Goal: Task Accomplishment & Management: Use online tool/utility

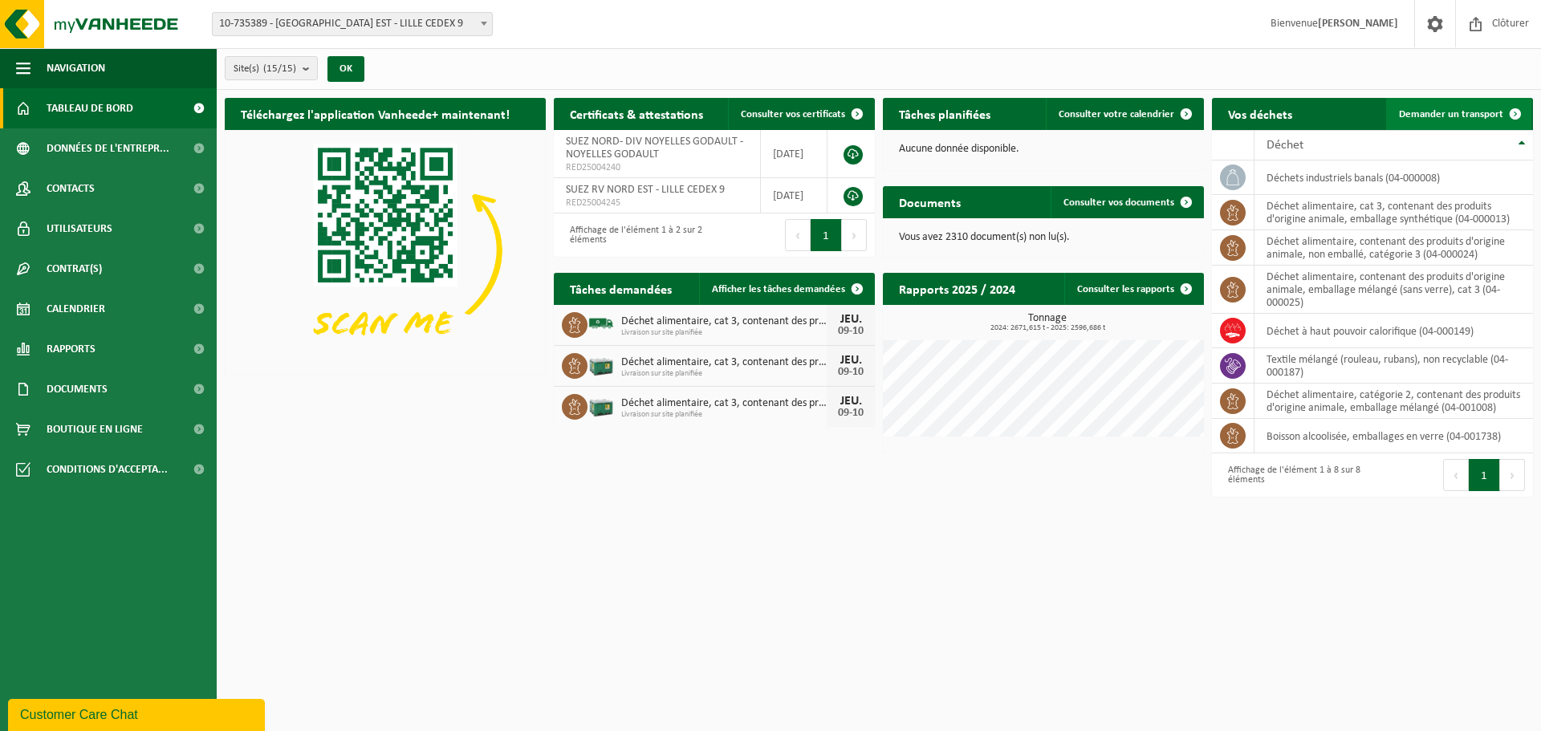
click at [1444, 127] on link "Demander un transport" at bounding box center [1459, 114] width 145 height 32
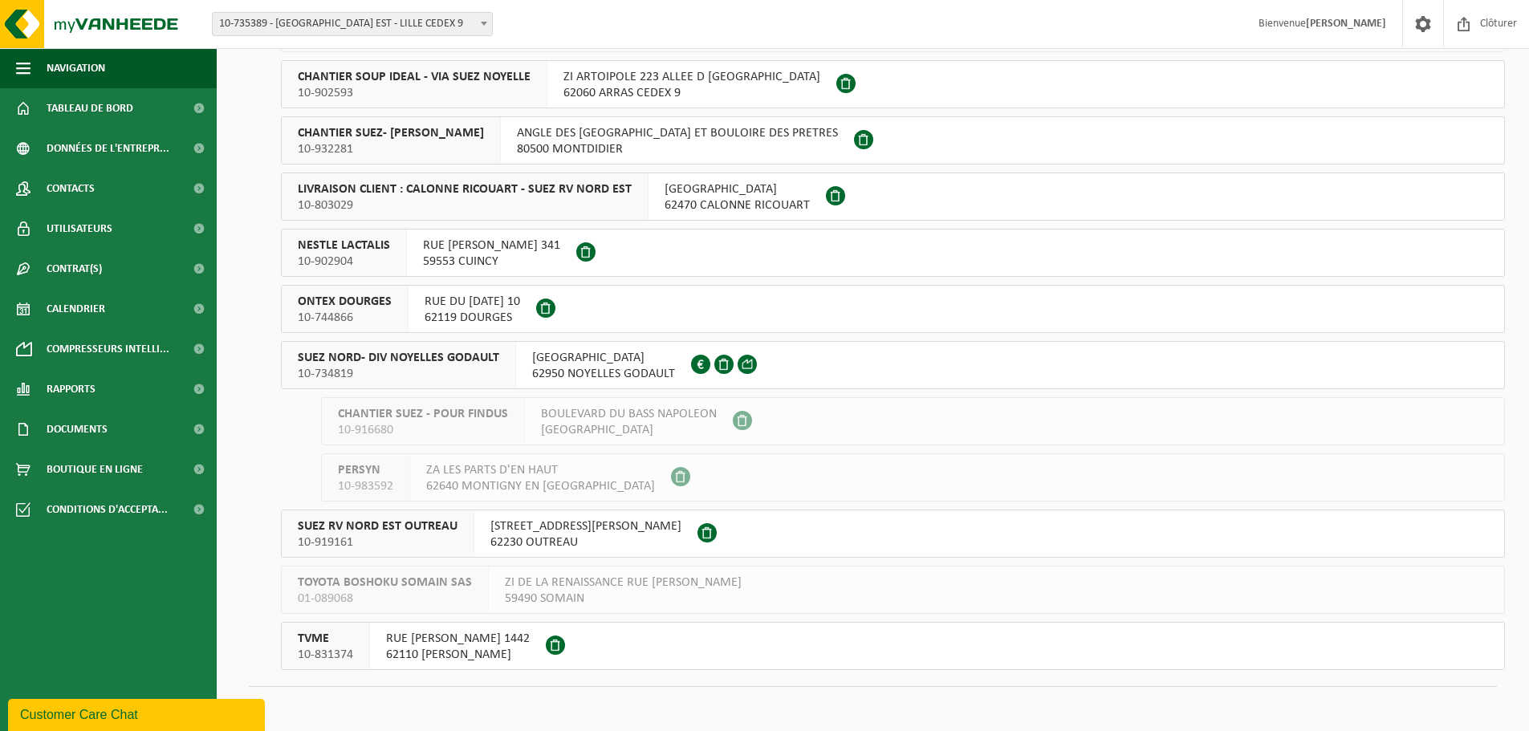
click at [444, 362] on span "SUEZ NORD- DIV NOYELLES GODAULT" at bounding box center [399, 358] width 202 height 16
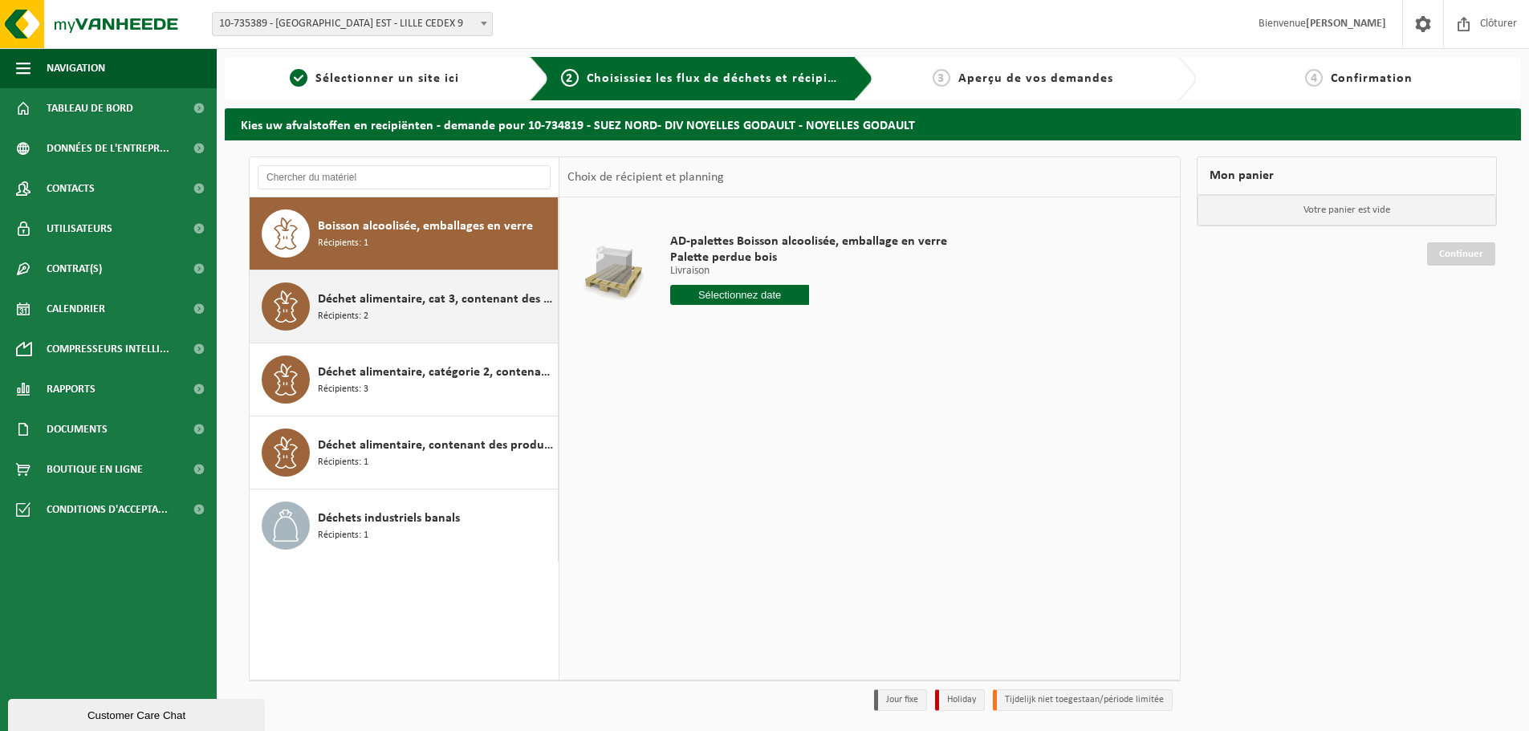
click at [418, 289] on div "Déchet alimentaire, cat 3, contenant des produits d'origine animale, emballage …" at bounding box center [436, 307] width 236 height 48
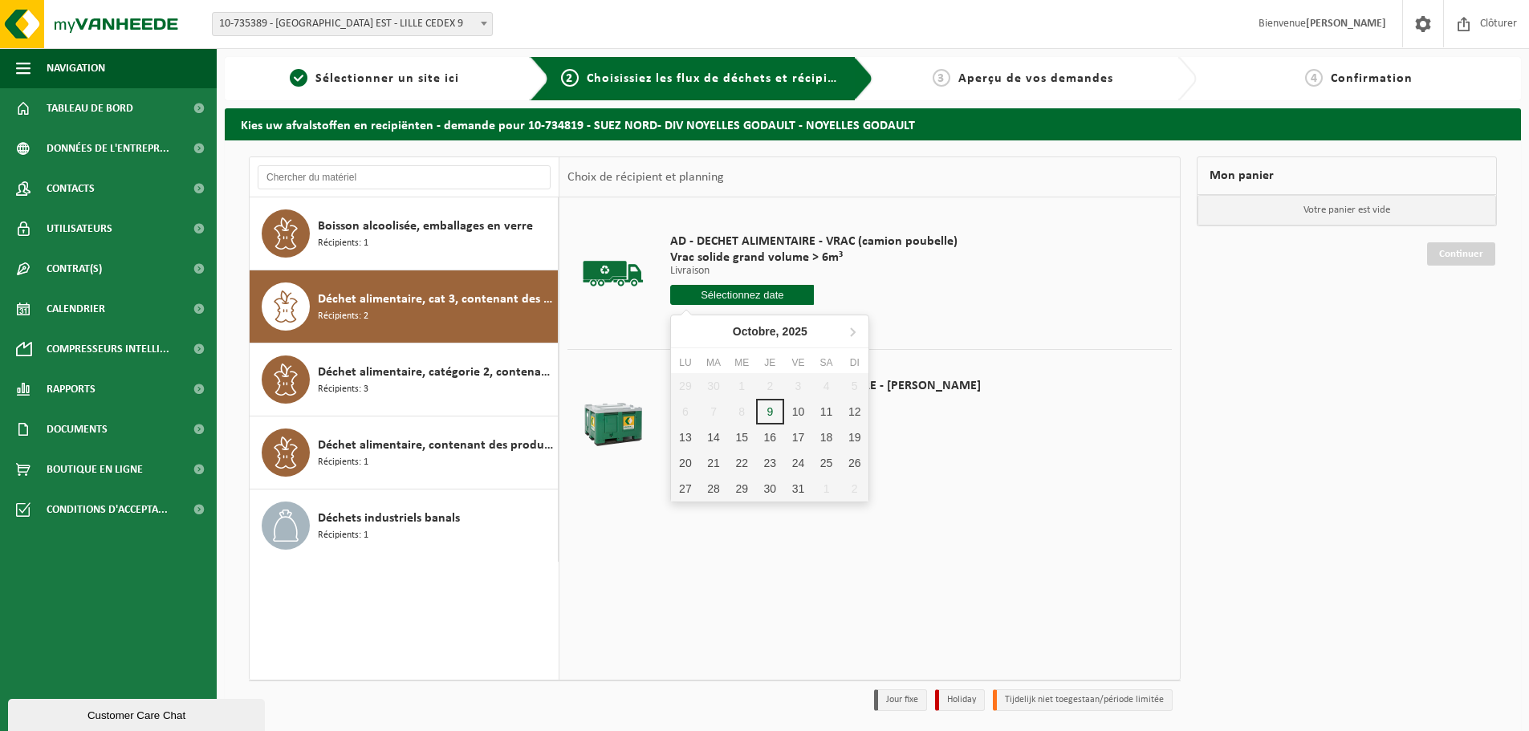
click at [744, 291] on input "text" at bounding box center [742, 295] width 144 height 20
click at [796, 430] on div "17" at bounding box center [798, 438] width 28 height 26
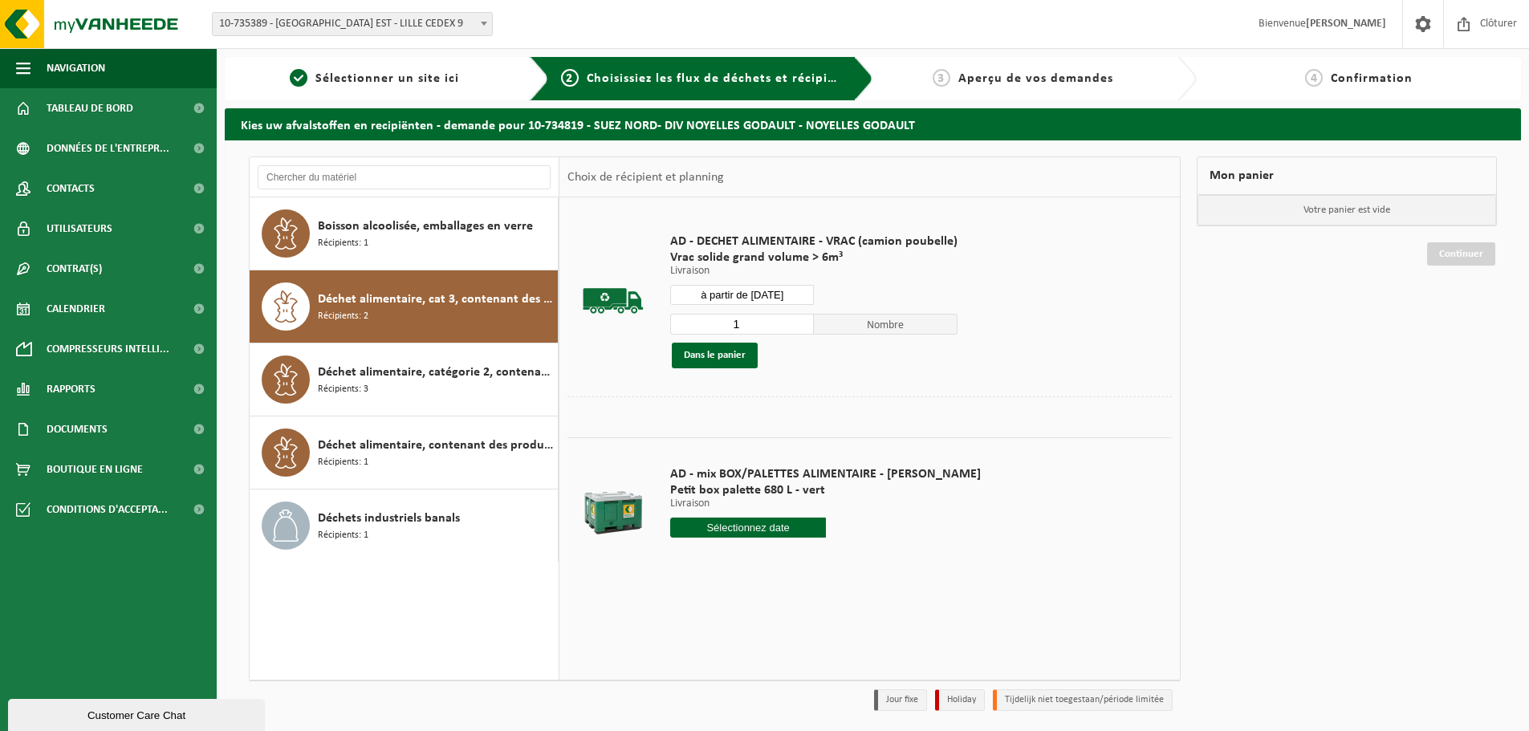
click at [780, 295] on input "à partir de 2025-10-17" at bounding box center [742, 295] width 144 height 20
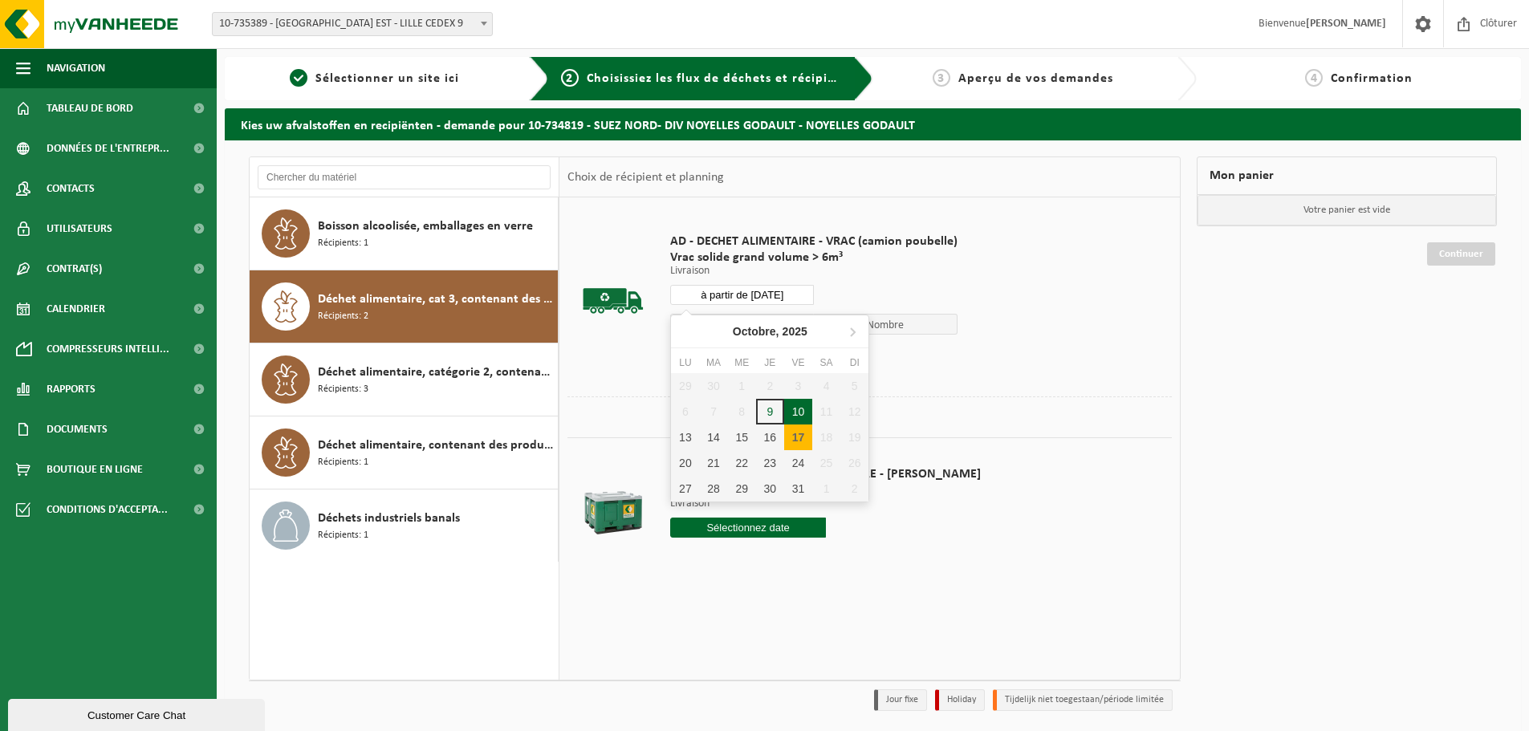
click at [804, 407] on div "10" at bounding box center [798, 412] width 28 height 26
type input "à partir de 2025-10-10"
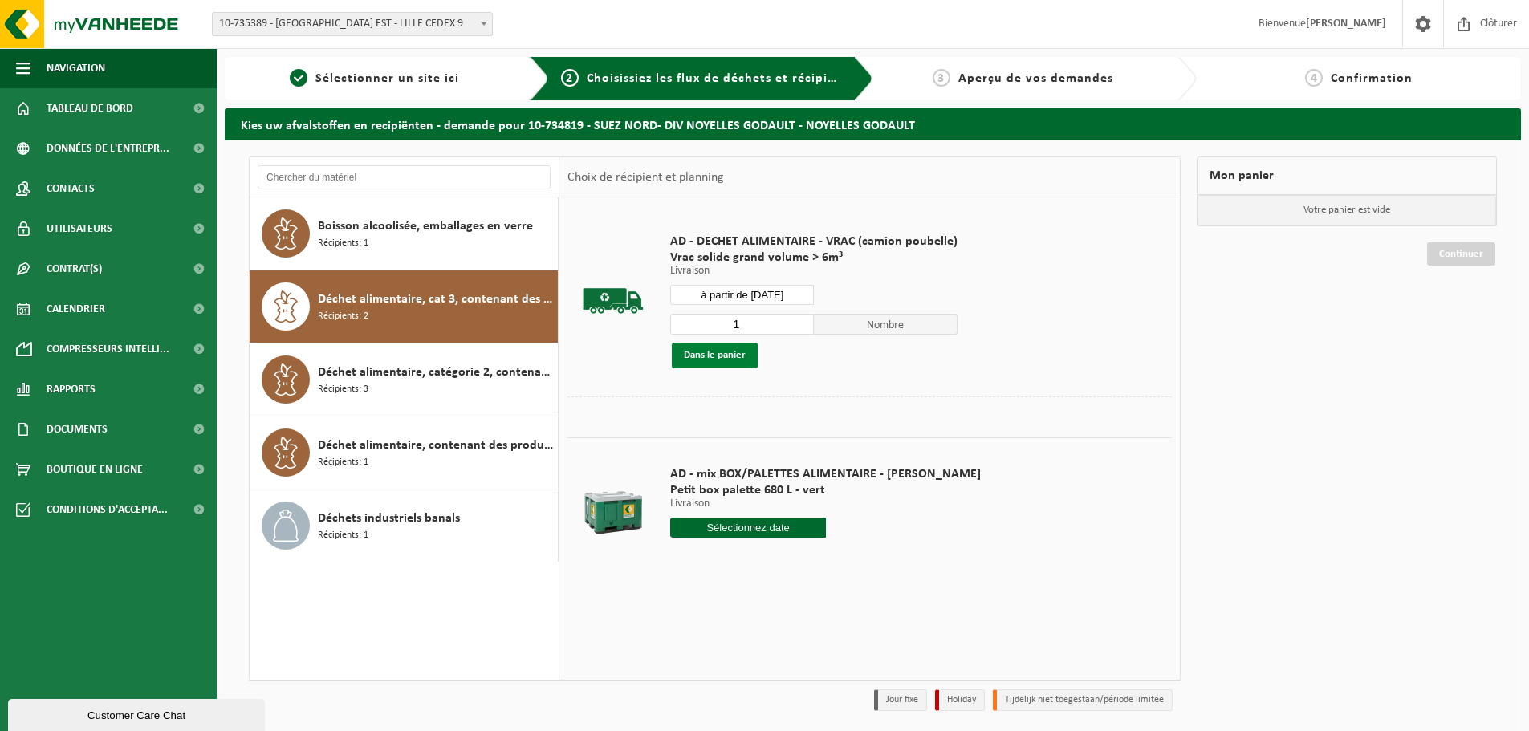
click at [739, 358] on button "Dans le panier" at bounding box center [715, 356] width 86 height 26
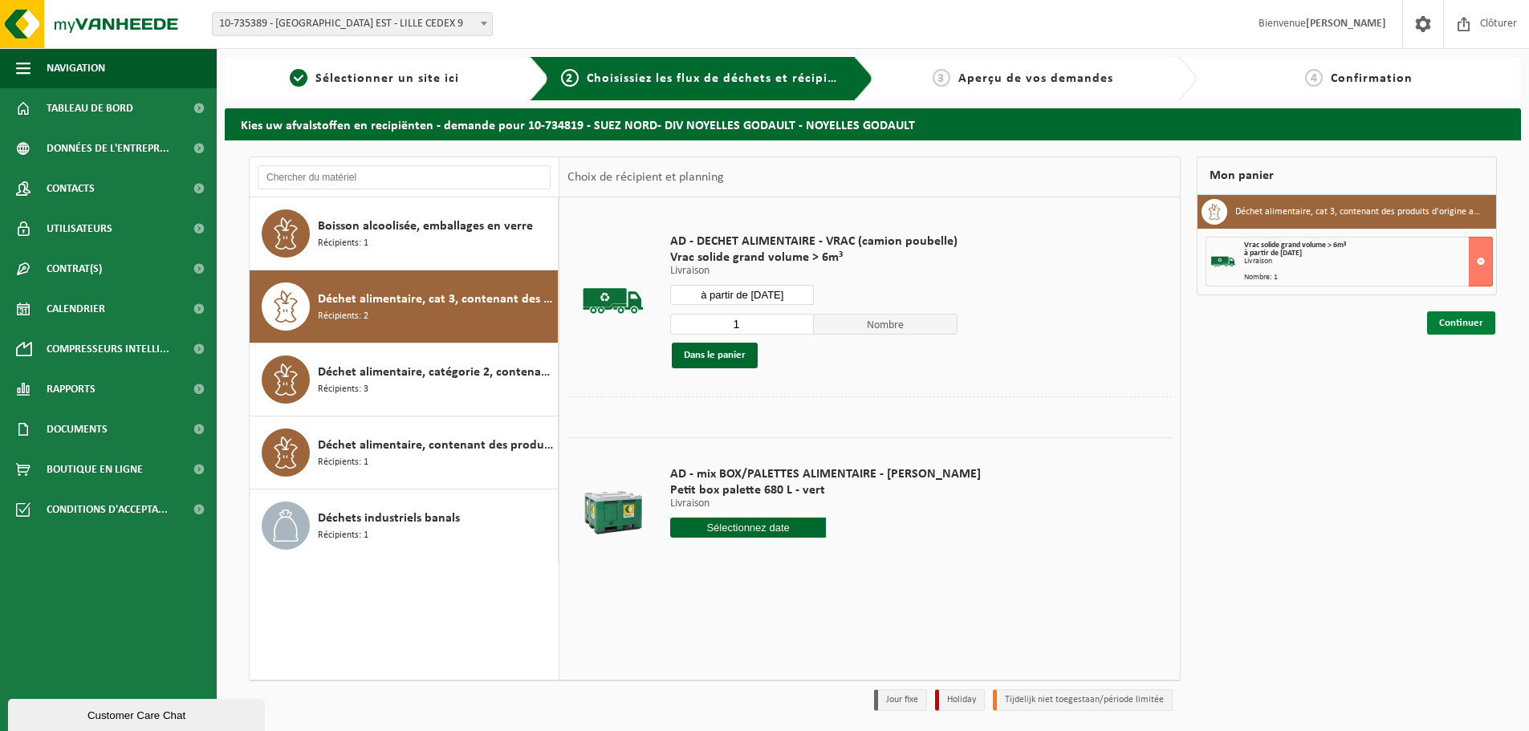
click at [1472, 321] on link "Continuer" at bounding box center [1461, 323] width 68 height 23
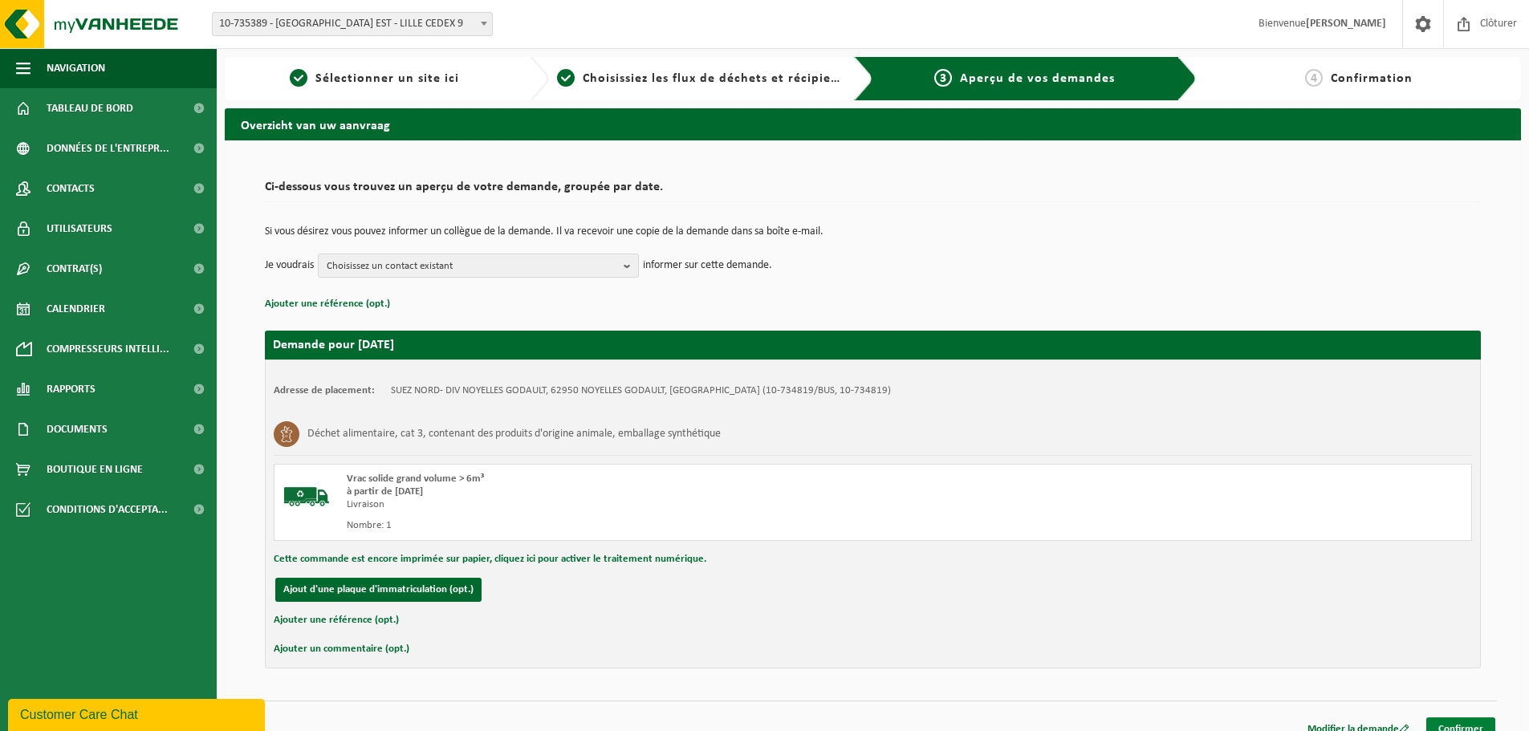
click at [1478, 724] on link "Confirmer" at bounding box center [1461, 729] width 69 height 23
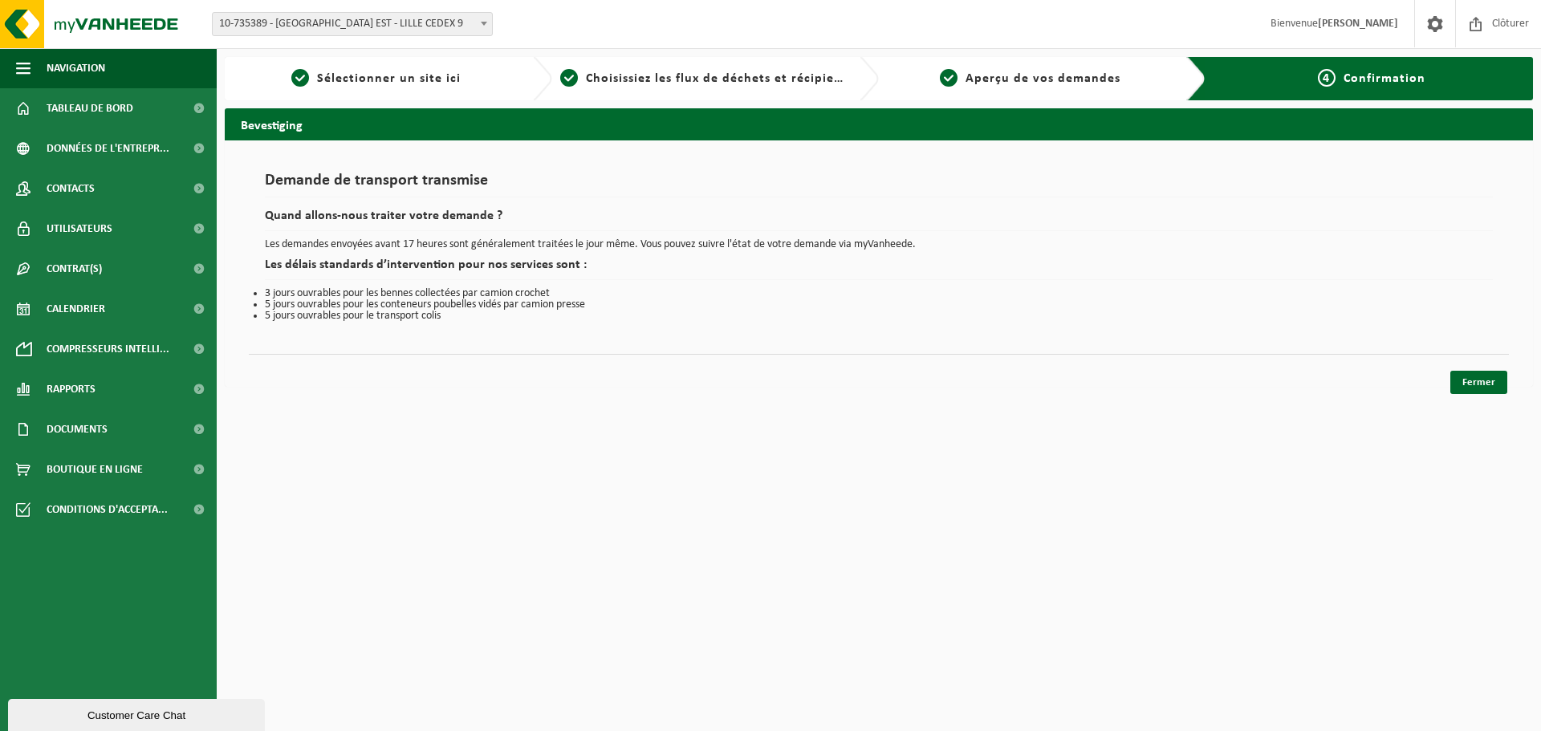
click at [1476, 369] on div "Fermer" at bounding box center [879, 362] width 1260 height 17
click at [1480, 377] on link "Fermer" at bounding box center [1479, 382] width 57 height 23
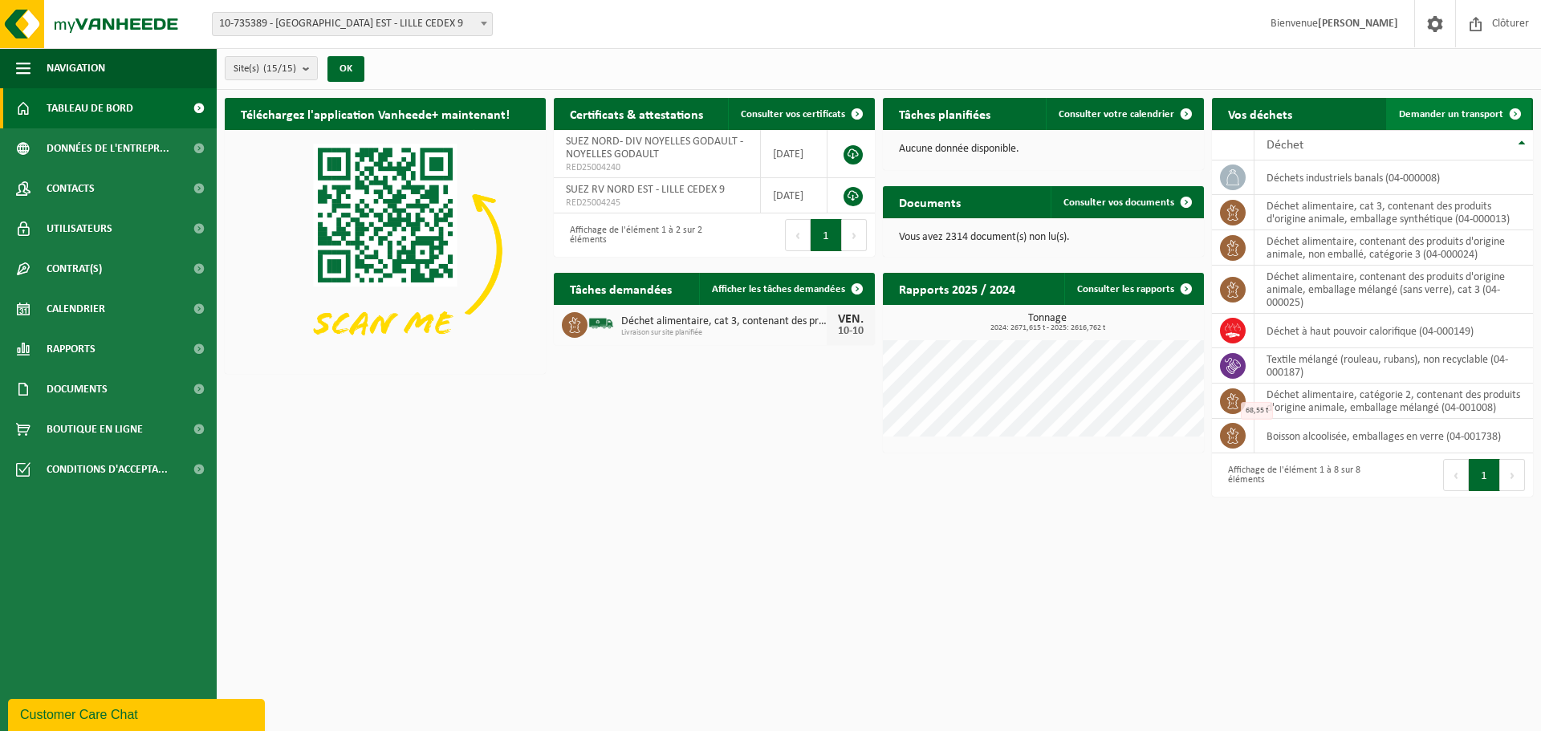
click at [1445, 111] on span "Demander un transport" at bounding box center [1451, 114] width 104 height 10
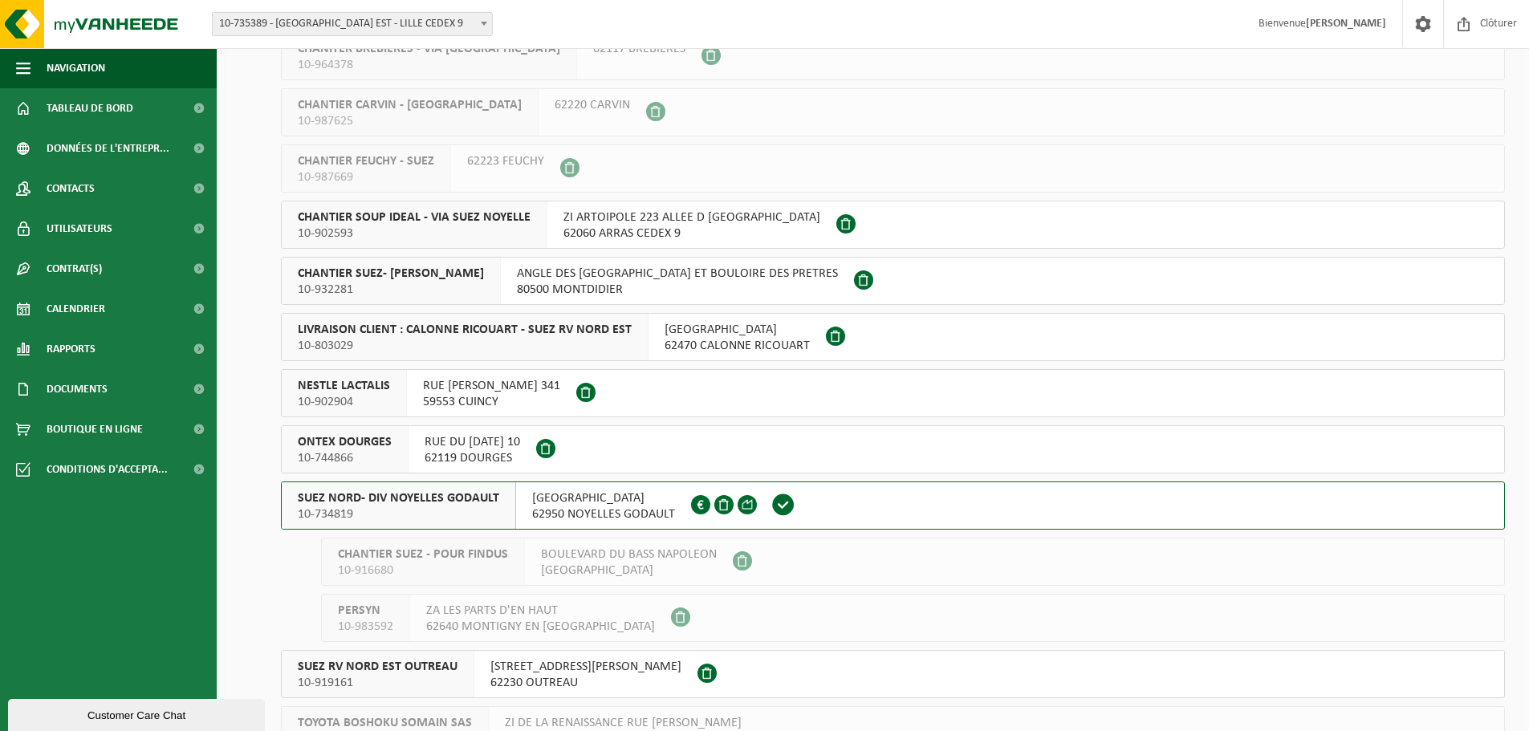
scroll to position [241, 0]
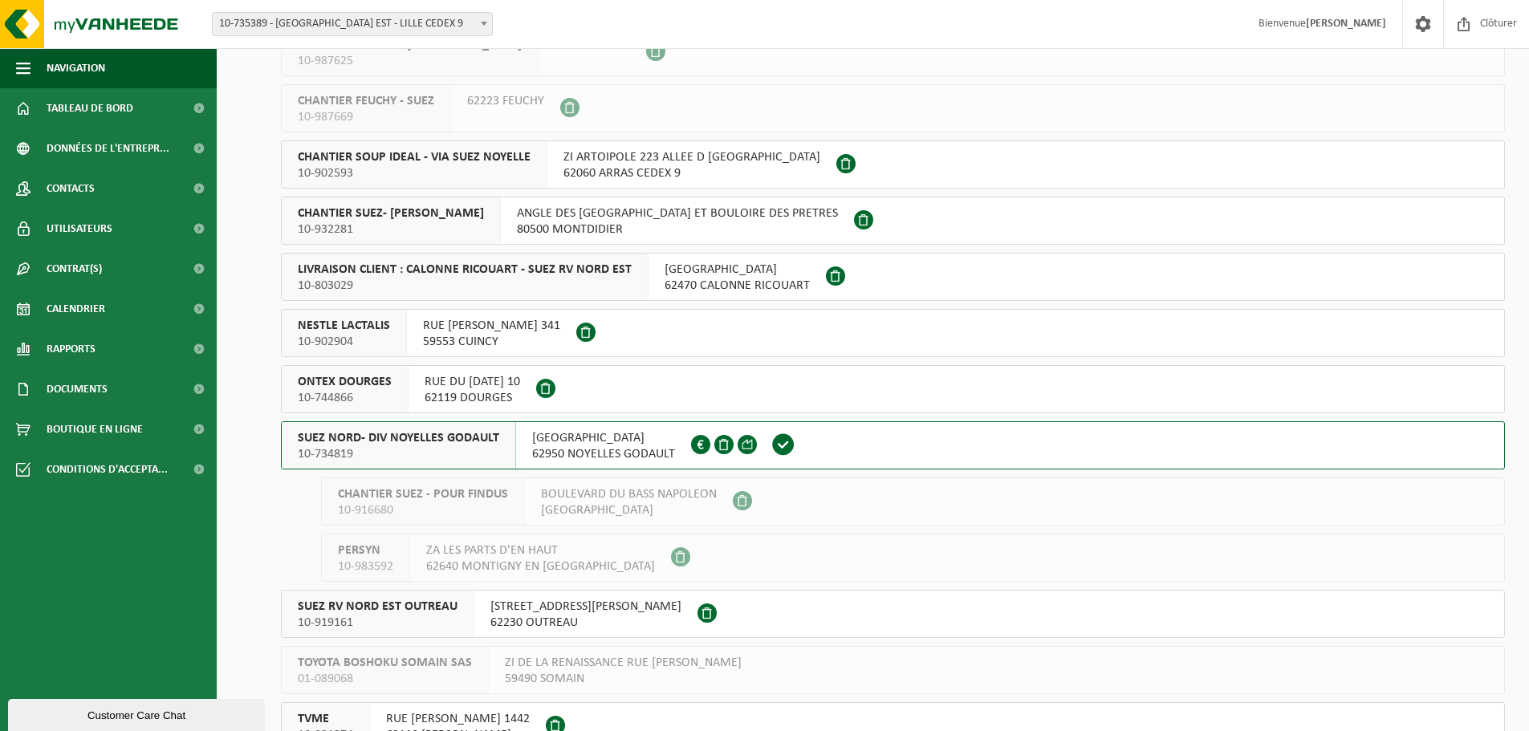
click at [556, 448] on span "62950 NOYELLES GODAULT" at bounding box center [603, 454] width 143 height 16
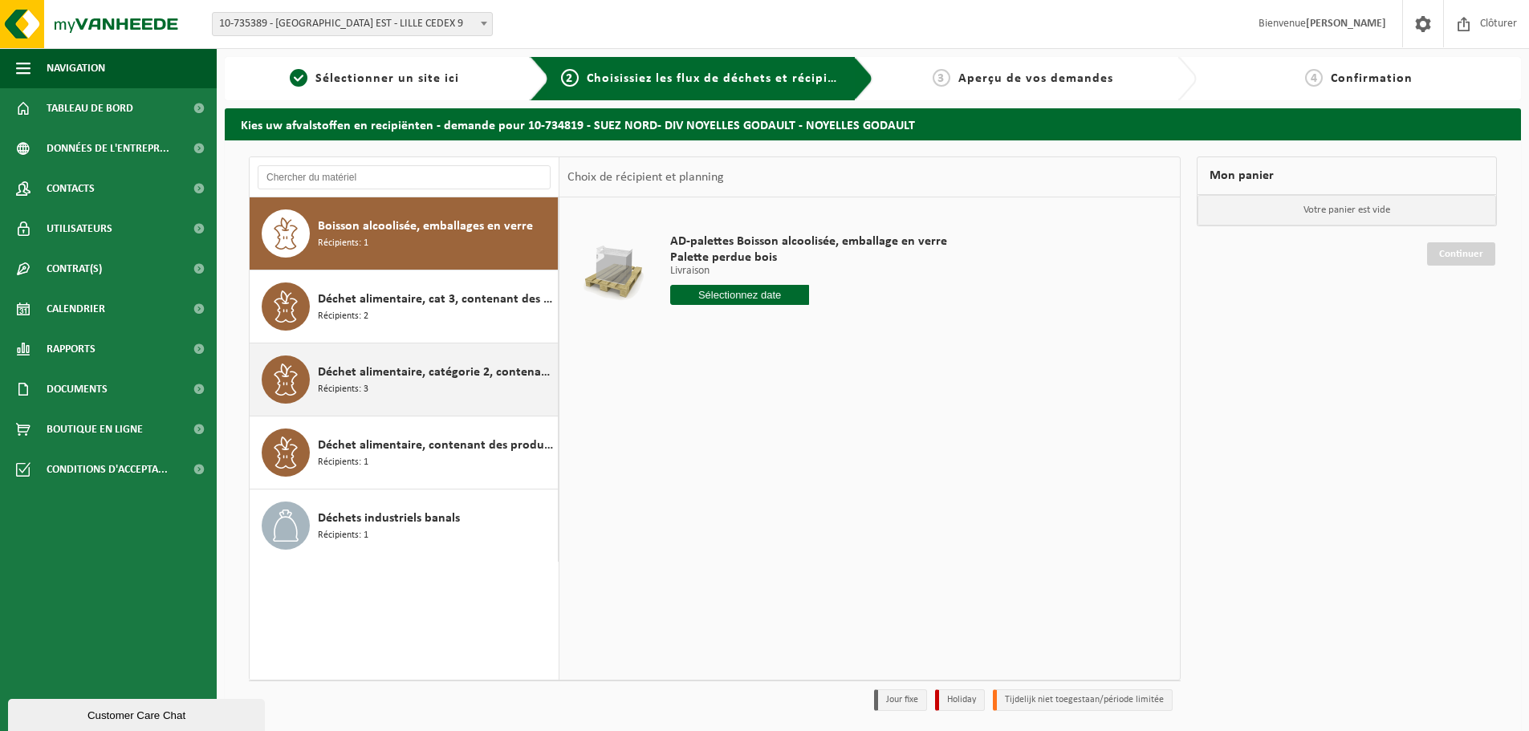
click at [438, 391] on div "Déchet alimentaire, catégorie 2, contenant des produits d'origine animale, emba…" at bounding box center [436, 380] width 236 height 48
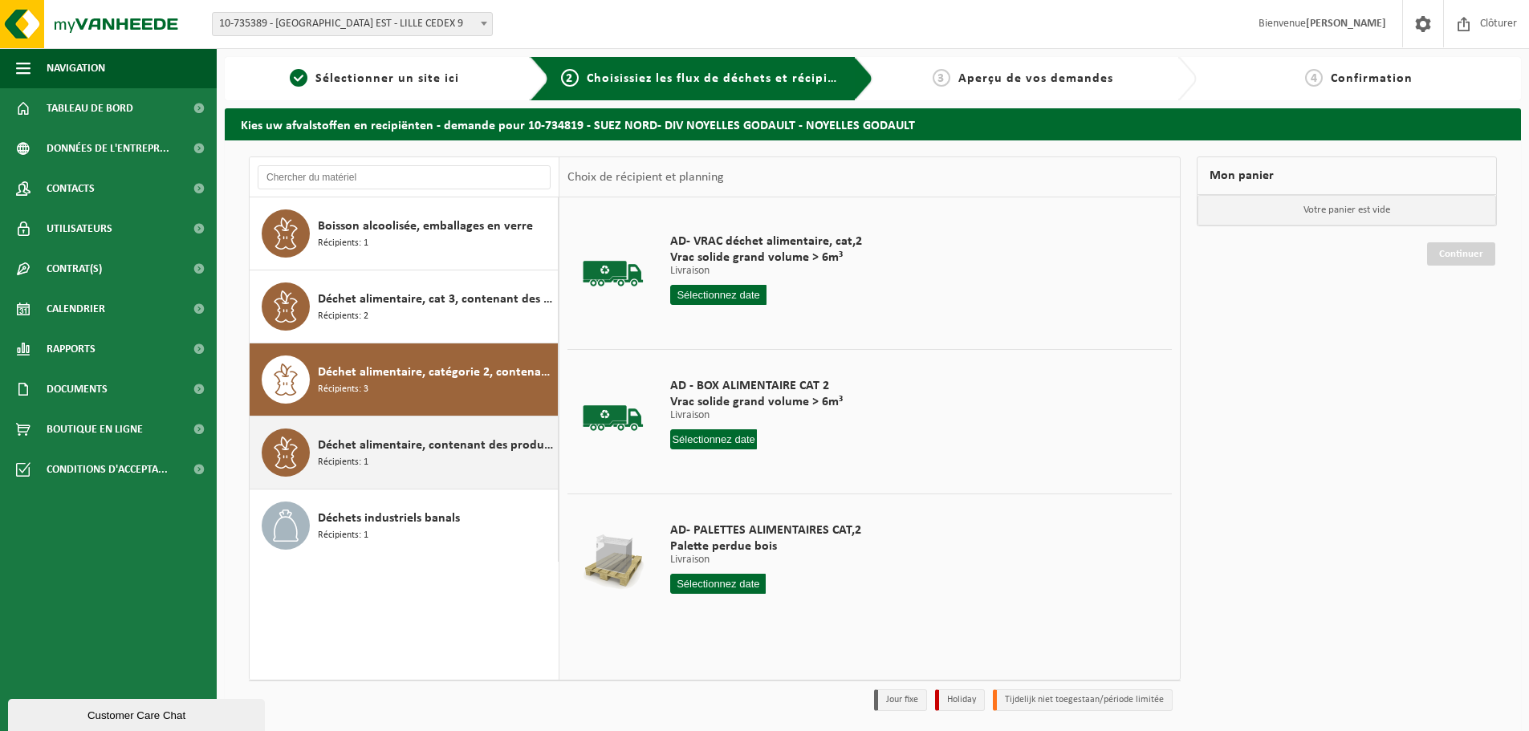
click at [400, 479] on div "Déchet alimentaire, contenant des produits d'origine animale, non emballé, caté…" at bounding box center [404, 453] width 309 height 72
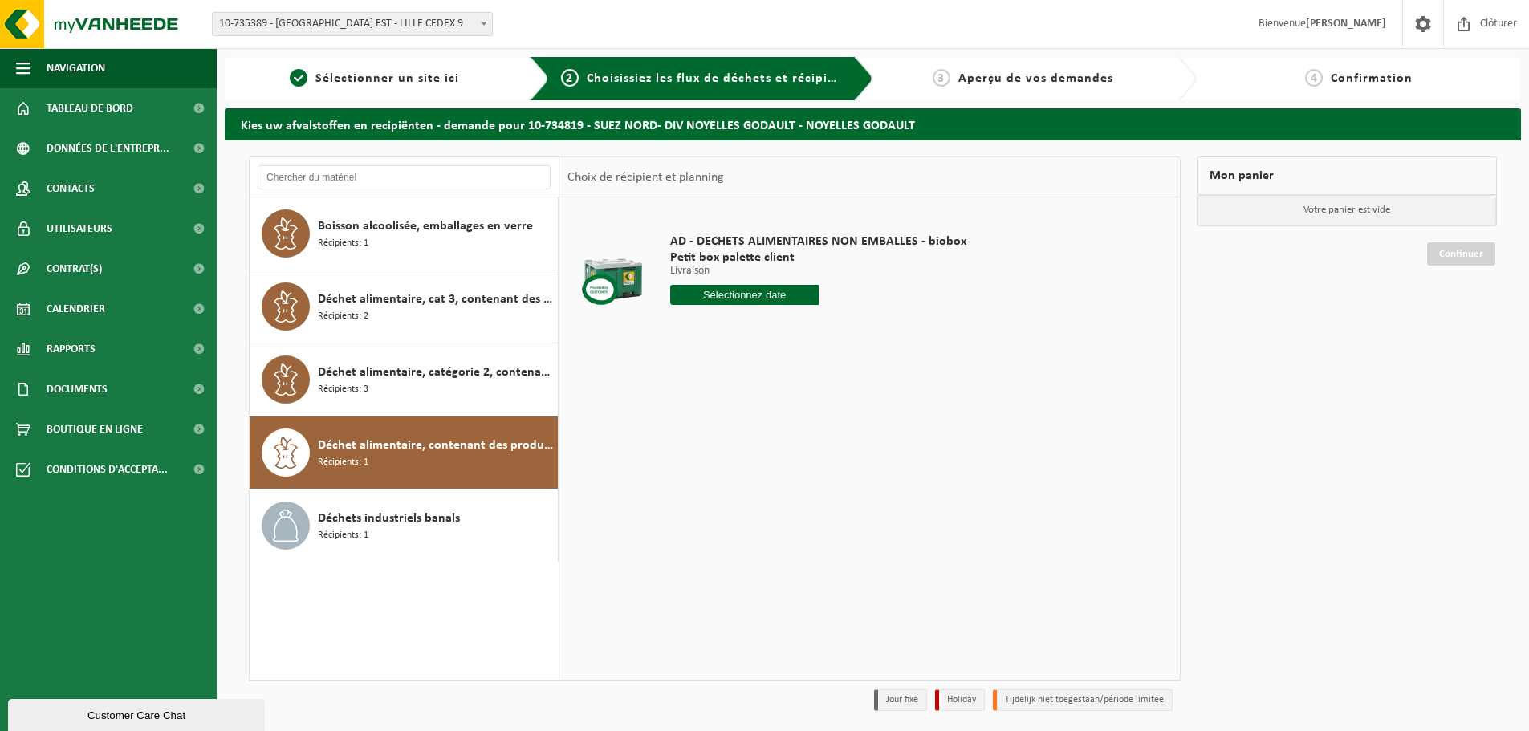
click at [724, 289] on input "text" at bounding box center [744, 295] width 149 height 20
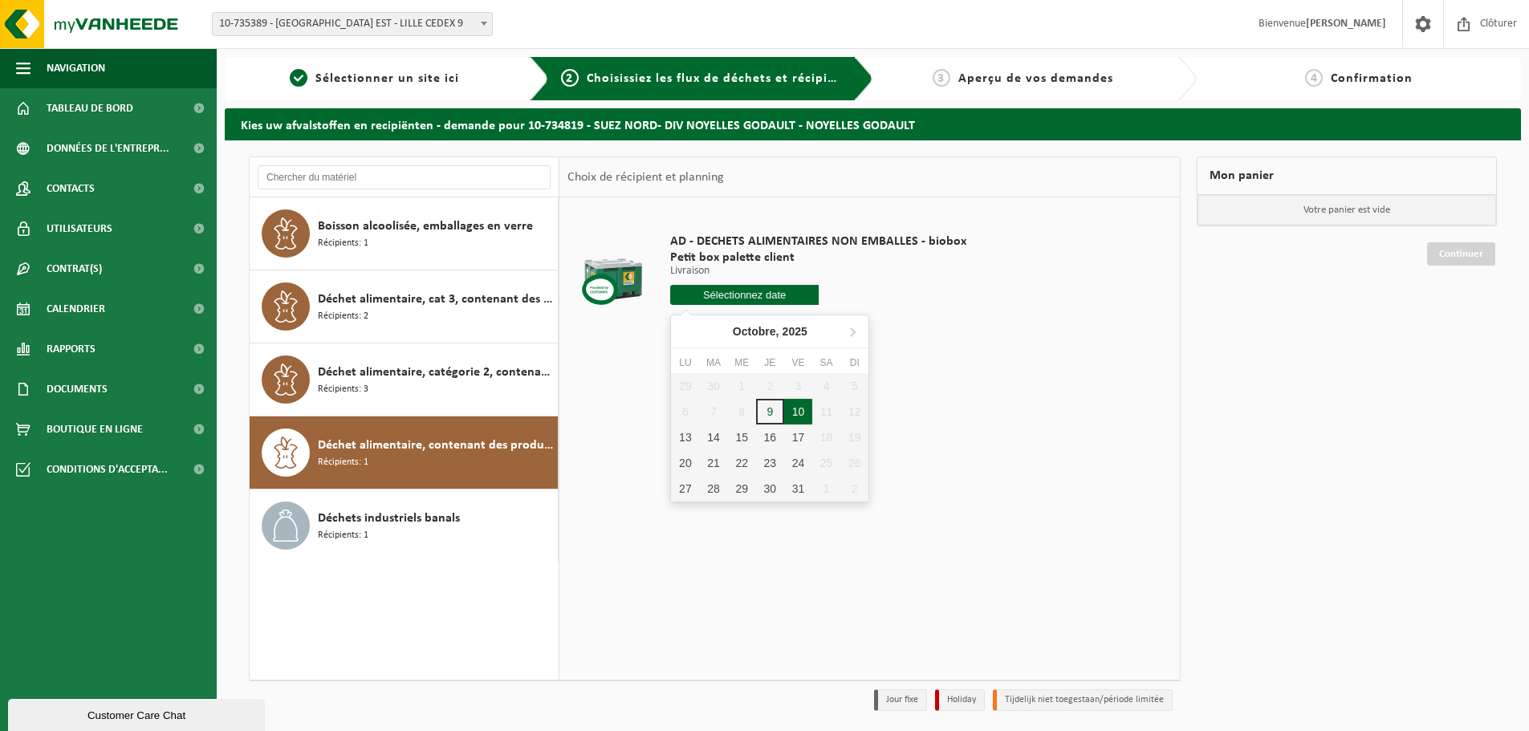
click at [802, 415] on div "10" at bounding box center [798, 412] width 28 height 26
type input "à partir de 2025-10-10"
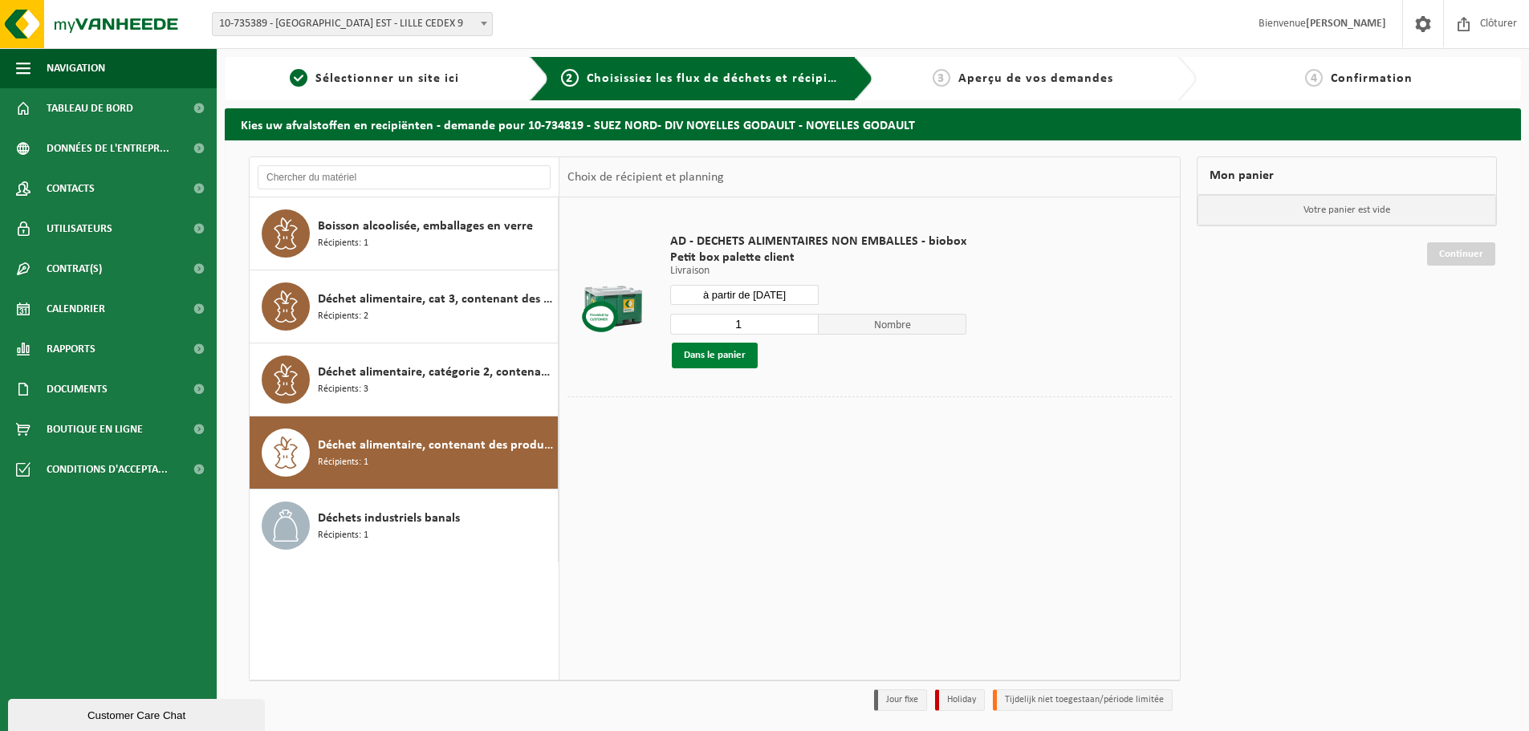
click at [736, 348] on button "Dans le panier" at bounding box center [715, 356] width 86 height 26
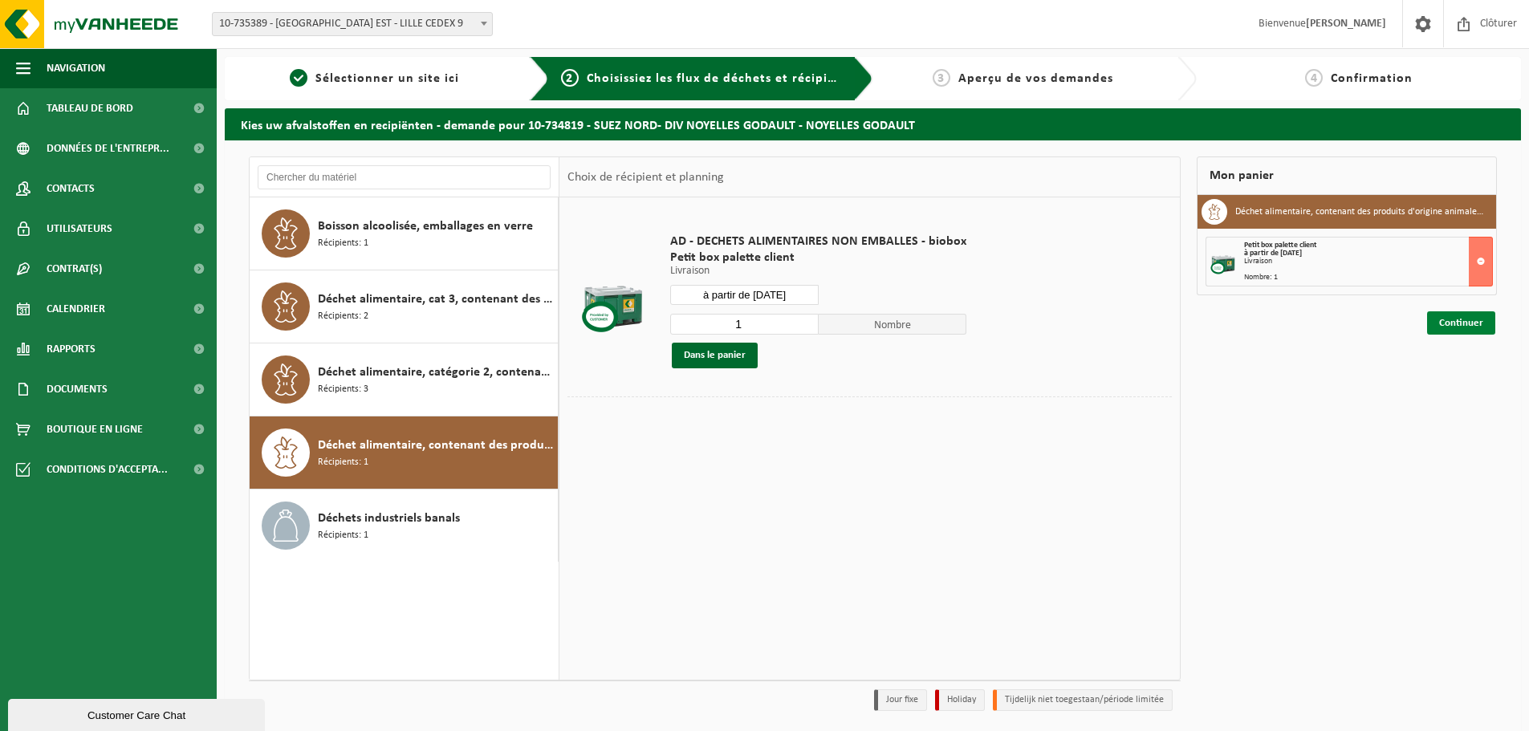
click at [1459, 330] on link "Continuer" at bounding box center [1461, 323] width 68 height 23
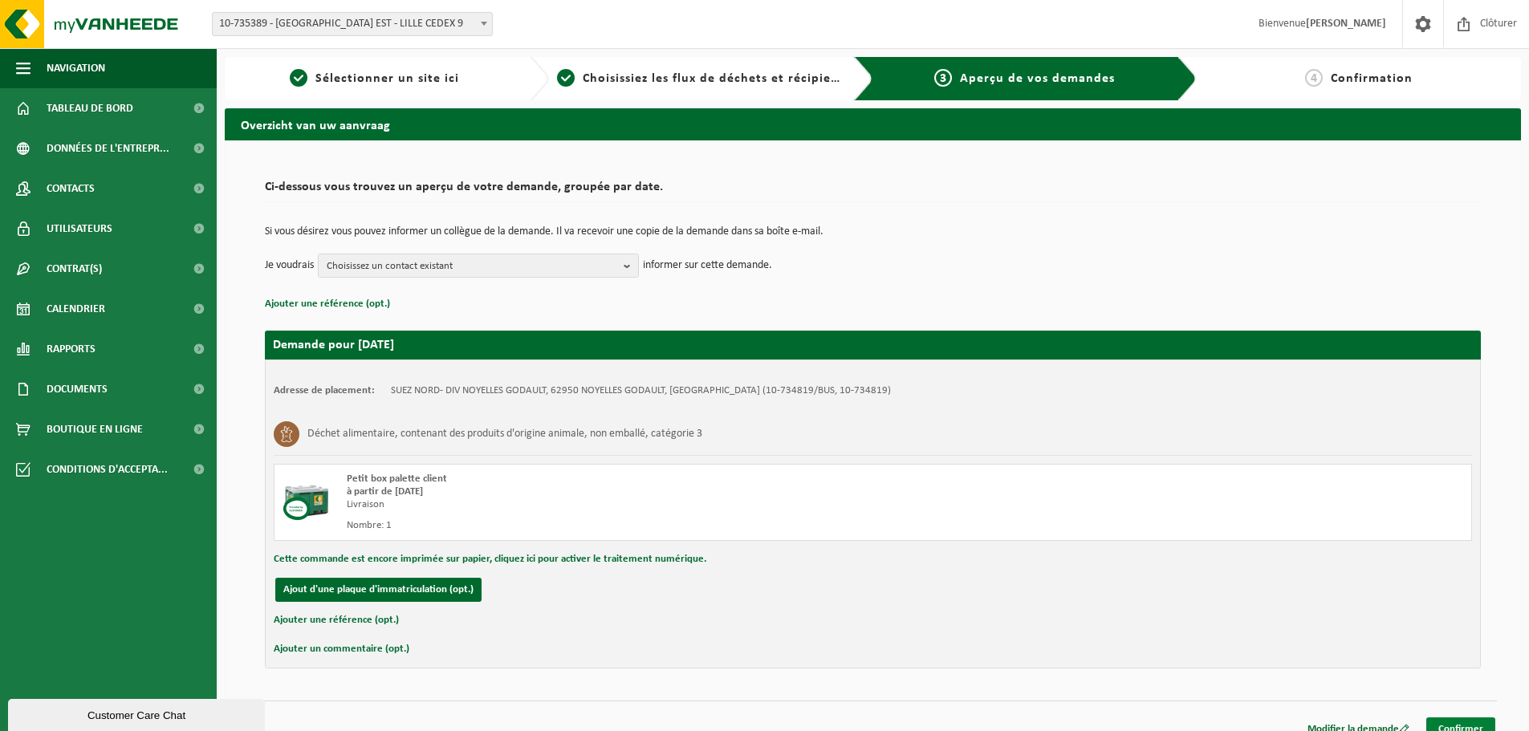
click at [1464, 720] on link "Confirmer" at bounding box center [1461, 729] width 69 height 23
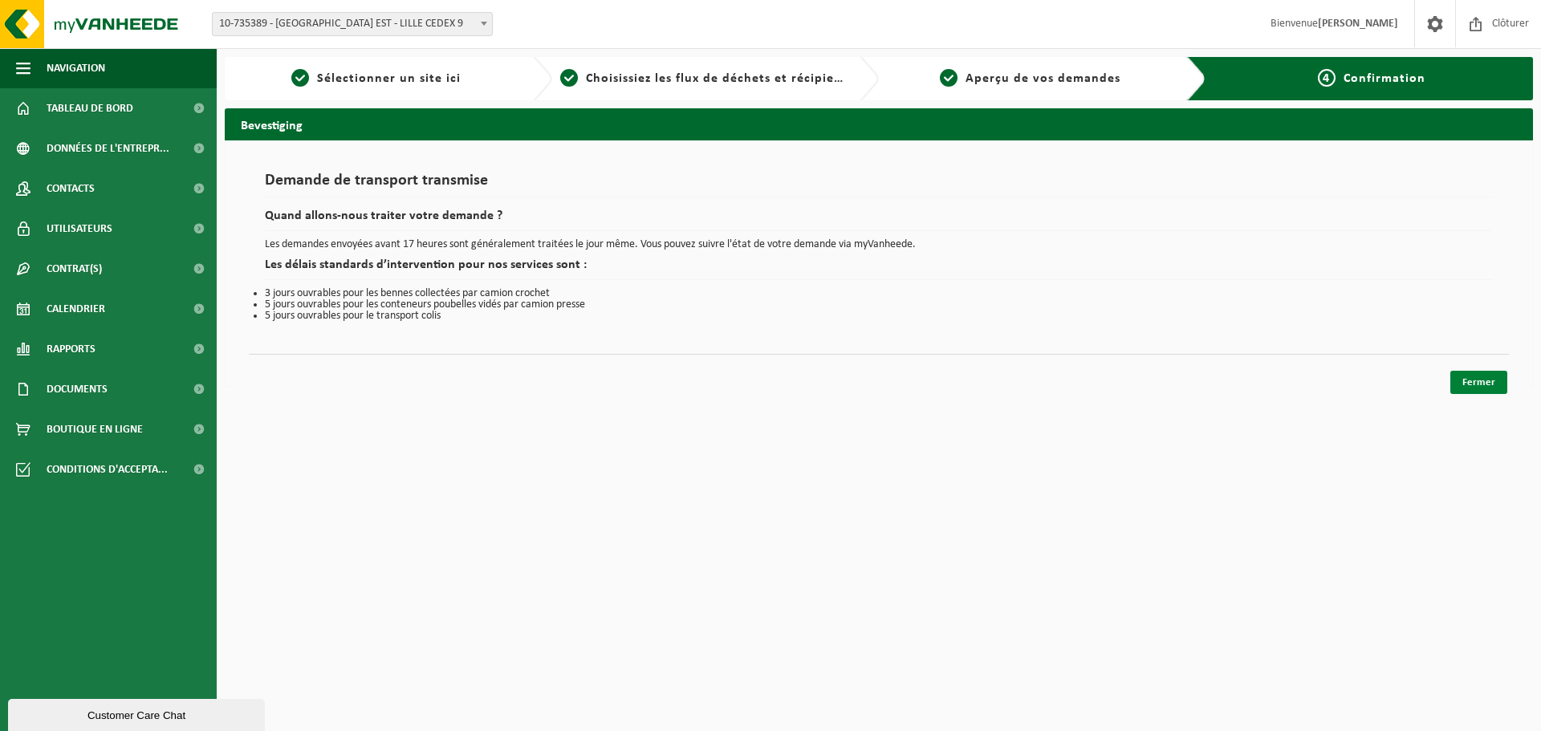
click at [1453, 381] on link "Fermer" at bounding box center [1479, 382] width 57 height 23
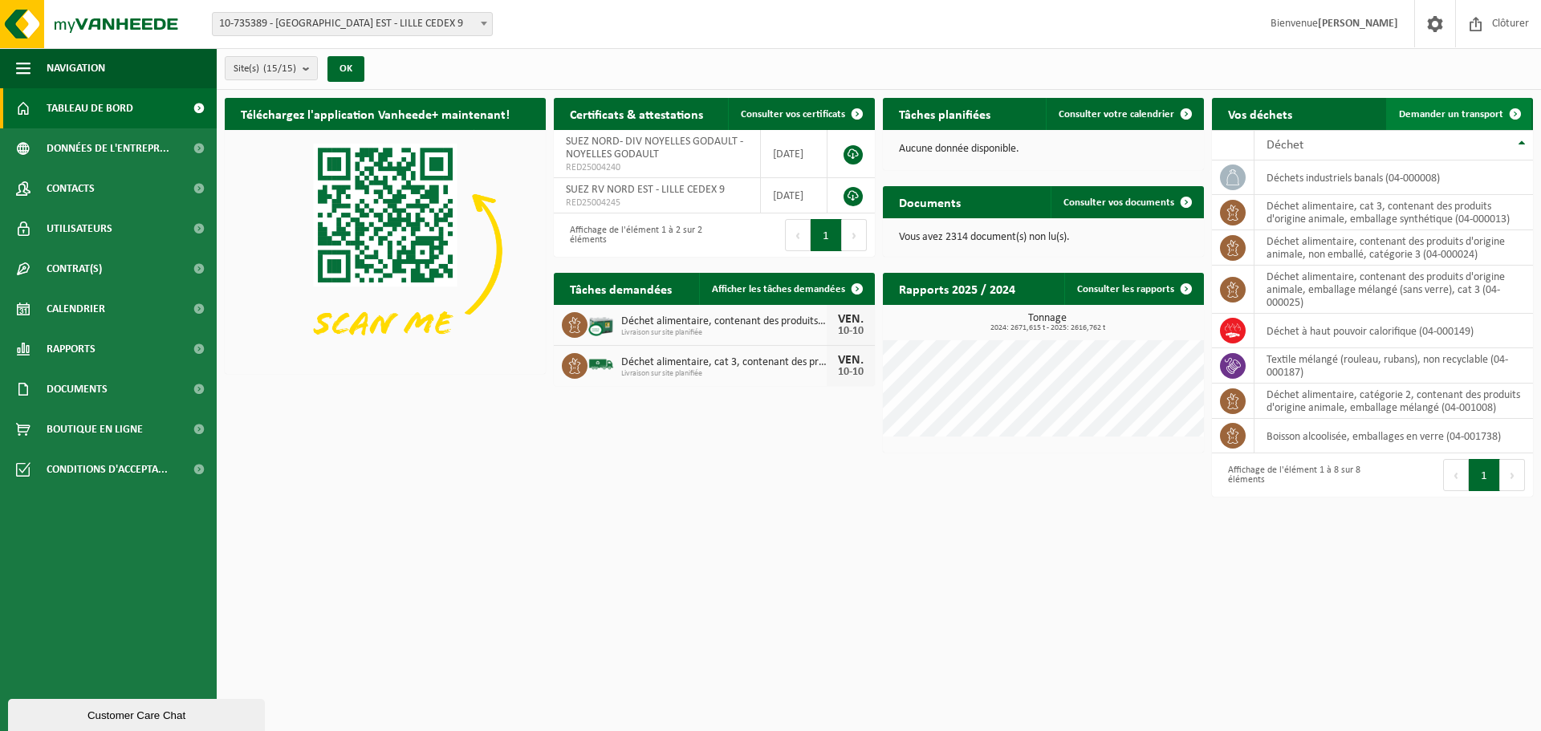
click at [1472, 123] on link "Demander un transport" at bounding box center [1459, 114] width 145 height 32
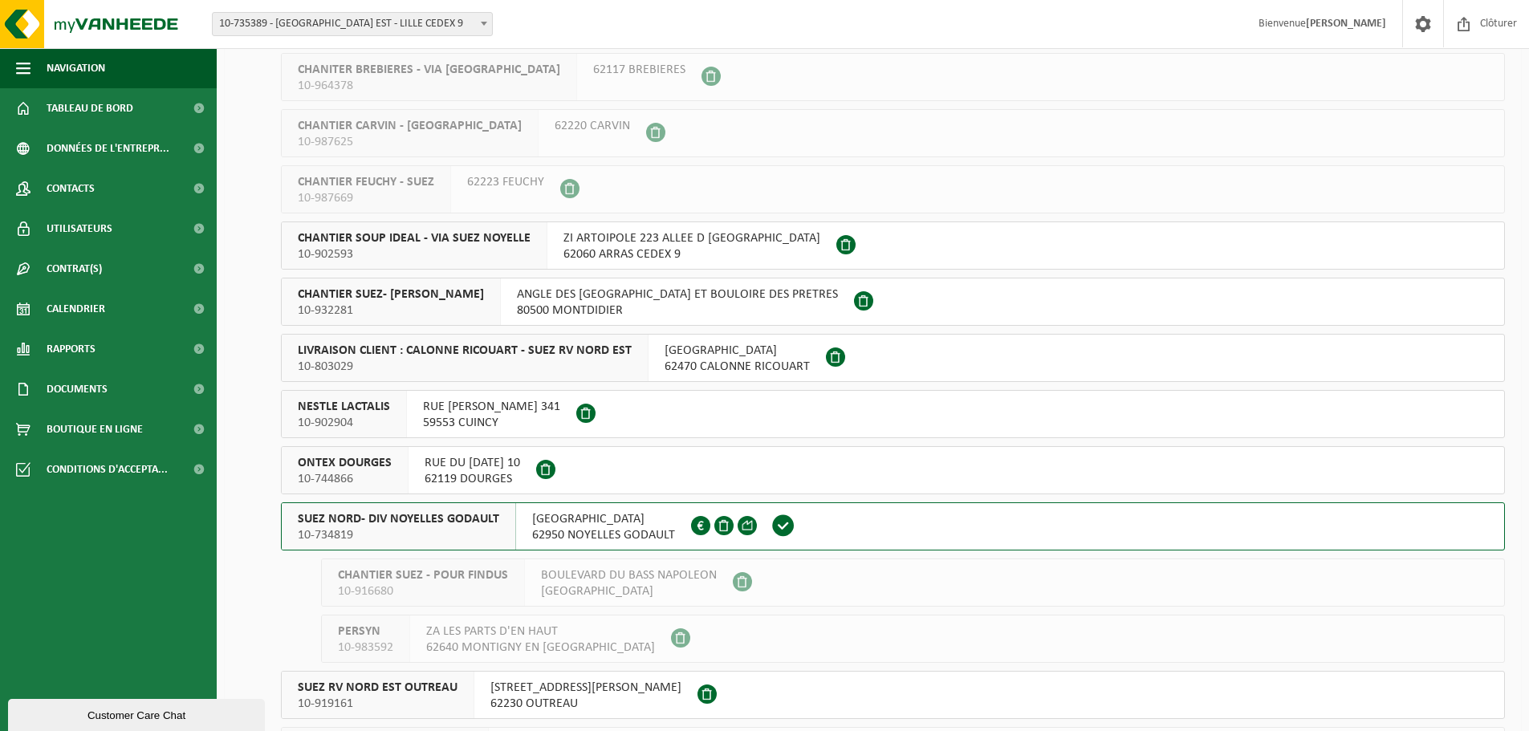
scroll to position [161, 0]
click at [472, 539] on span "10-734819" at bounding box center [399, 535] width 202 height 16
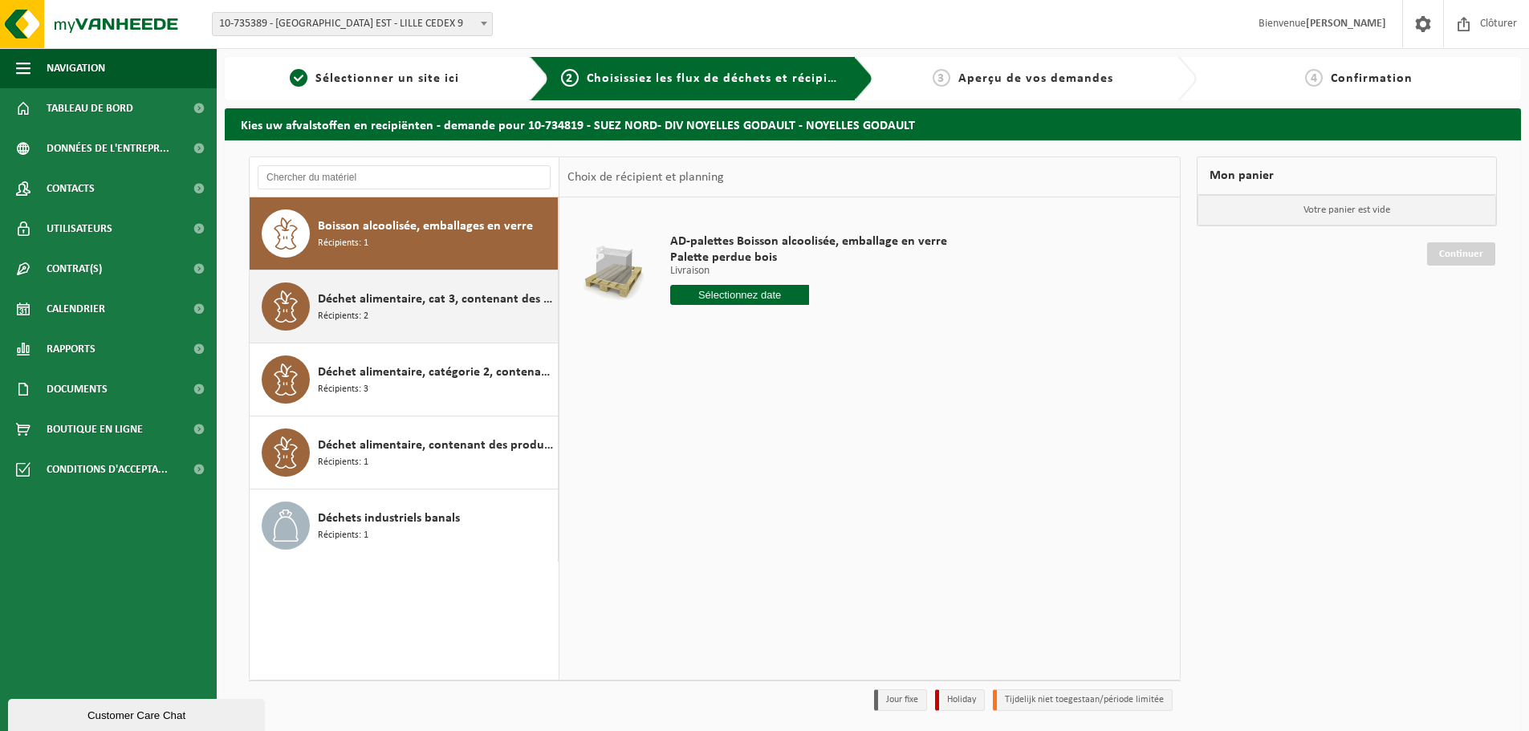
click at [419, 327] on div "Déchet alimentaire, cat 3, contenant des produits d'origine animale, emballage …" at bounding box center [436, 307] width 236 height 48
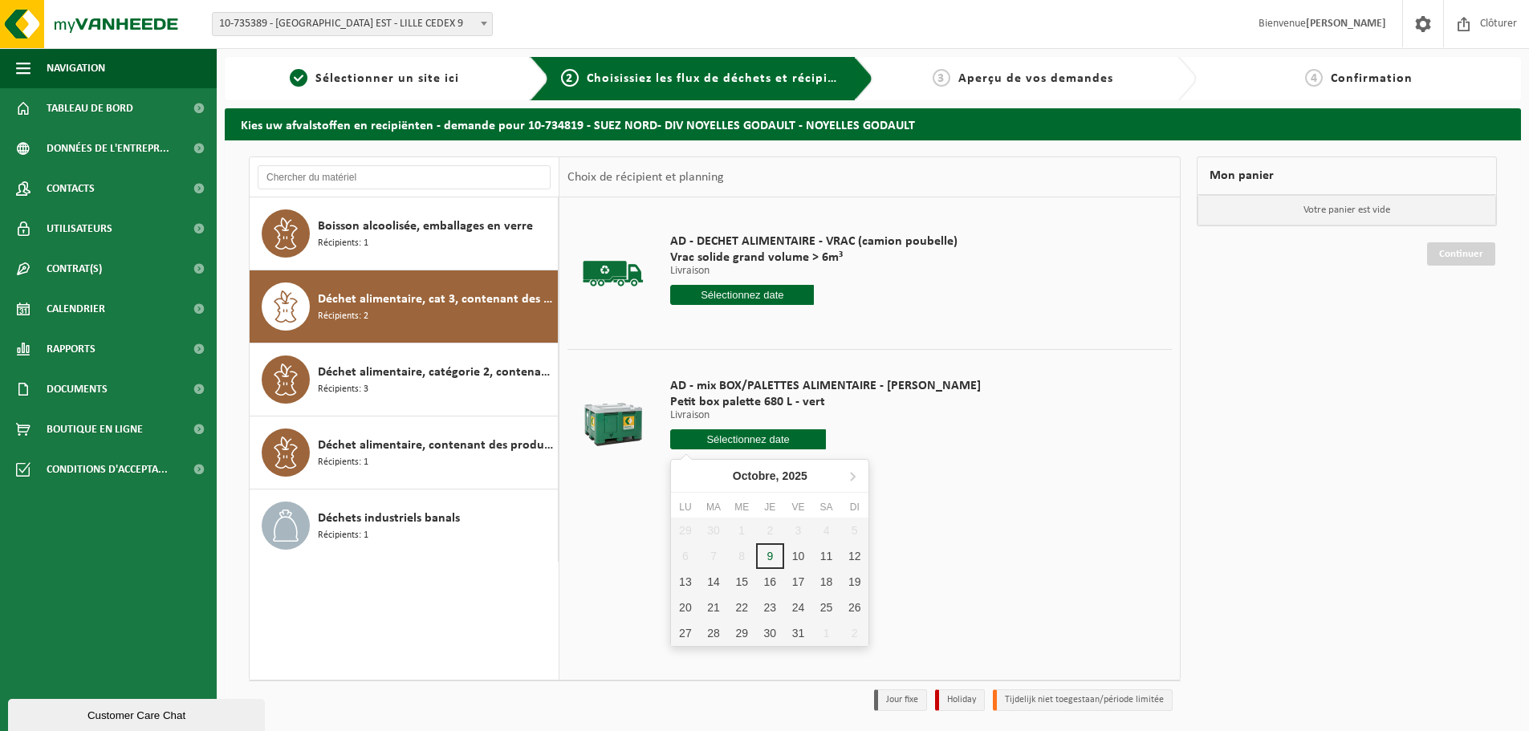
click at [726, 442] on input "text" at bounding box center [748, 440] width 156 height 20
click at [811, 556] on div "10" at bounding box center [798, 557] width 28 height 26
type input "à partir de 2025-10-10"
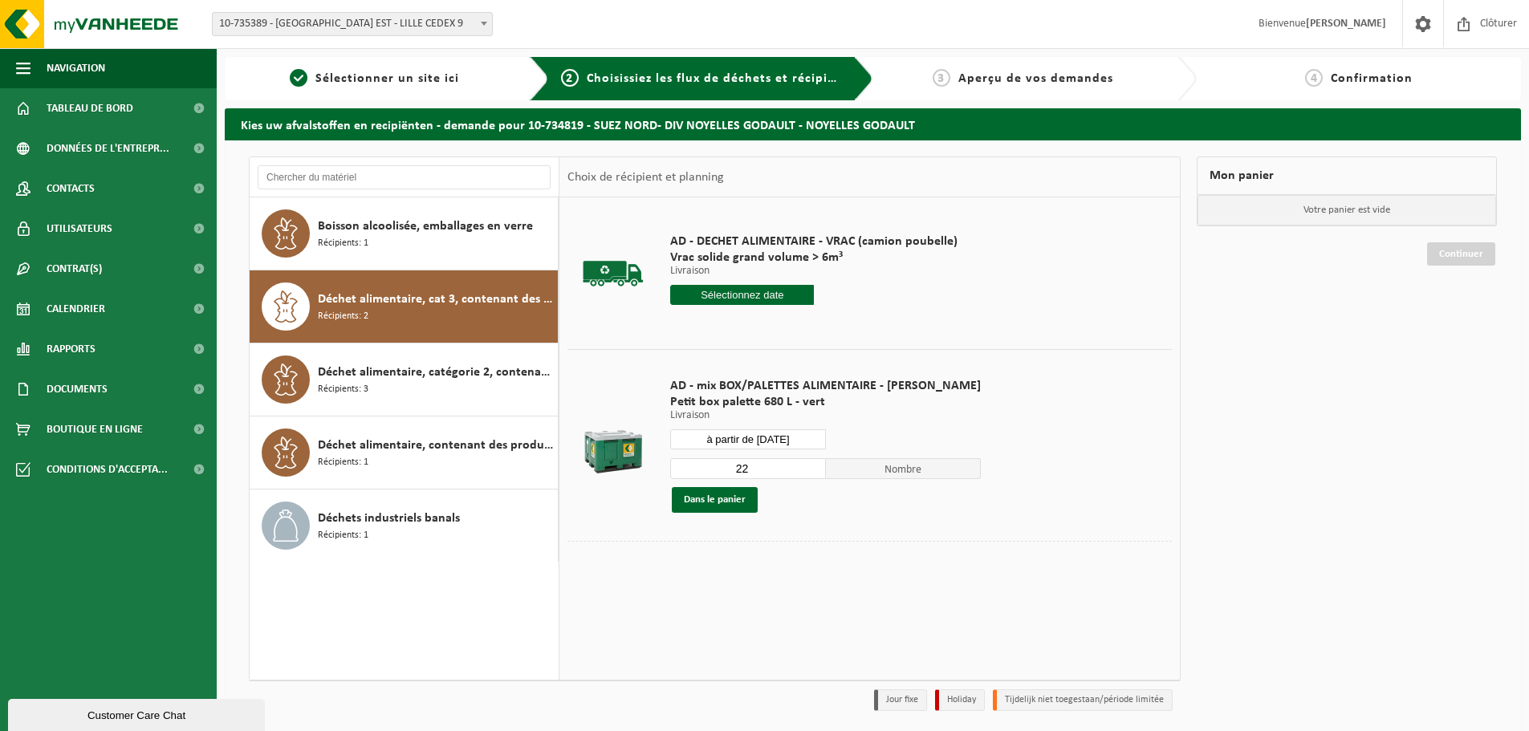
drag, startPoint x: 750, startPoint y: 473, endPoint x: 678, endPoint y: 473, distance: 72.3
click at [678, 473] on input "22" at bounding box center [748, 468] width 156 height 21
type input "1"
click at [711, 507] on button "Dans le panier" at bounding box center [715, 500] width 86 height 26
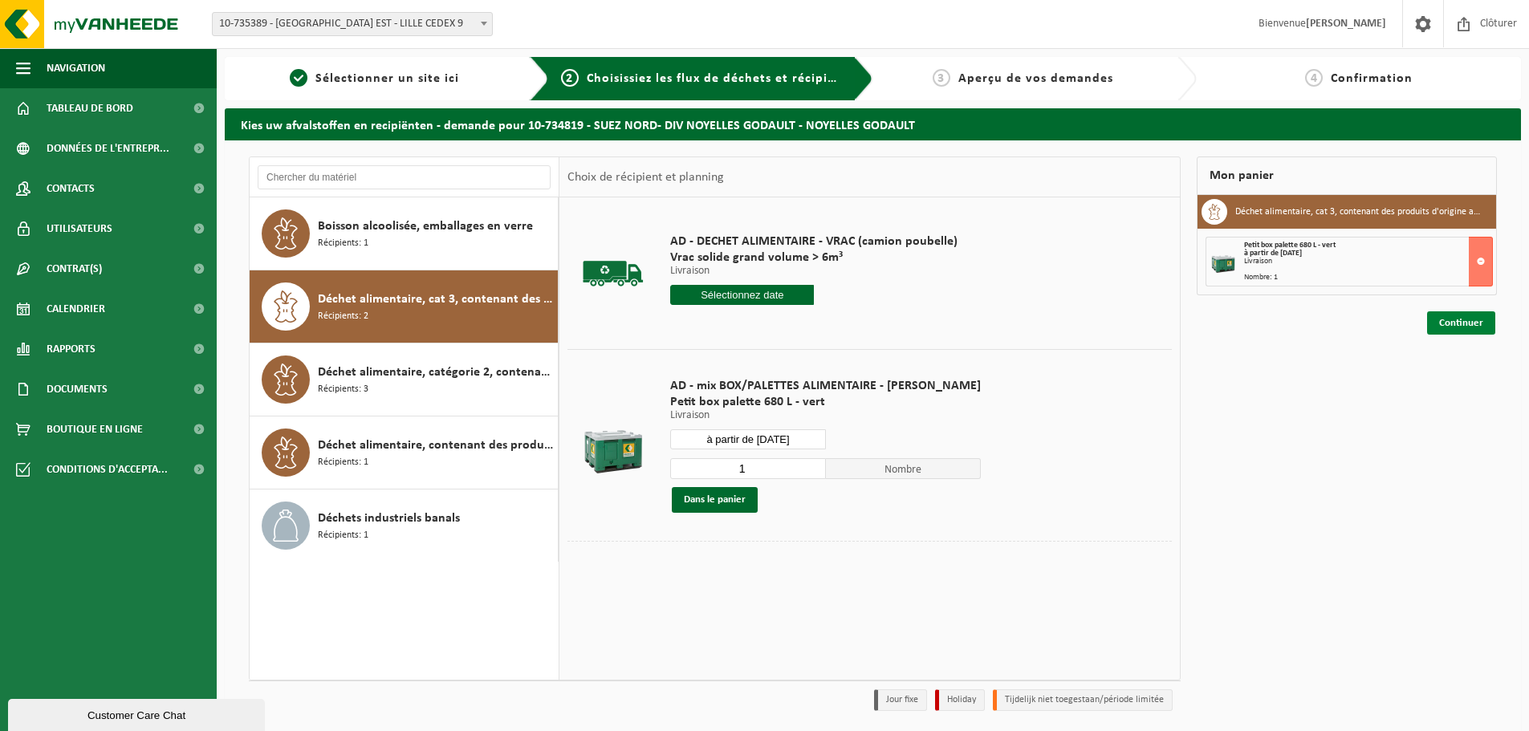
click at [1461, 330] on link "Continuer" at bounding box center [1461, 323] width 68 height 23
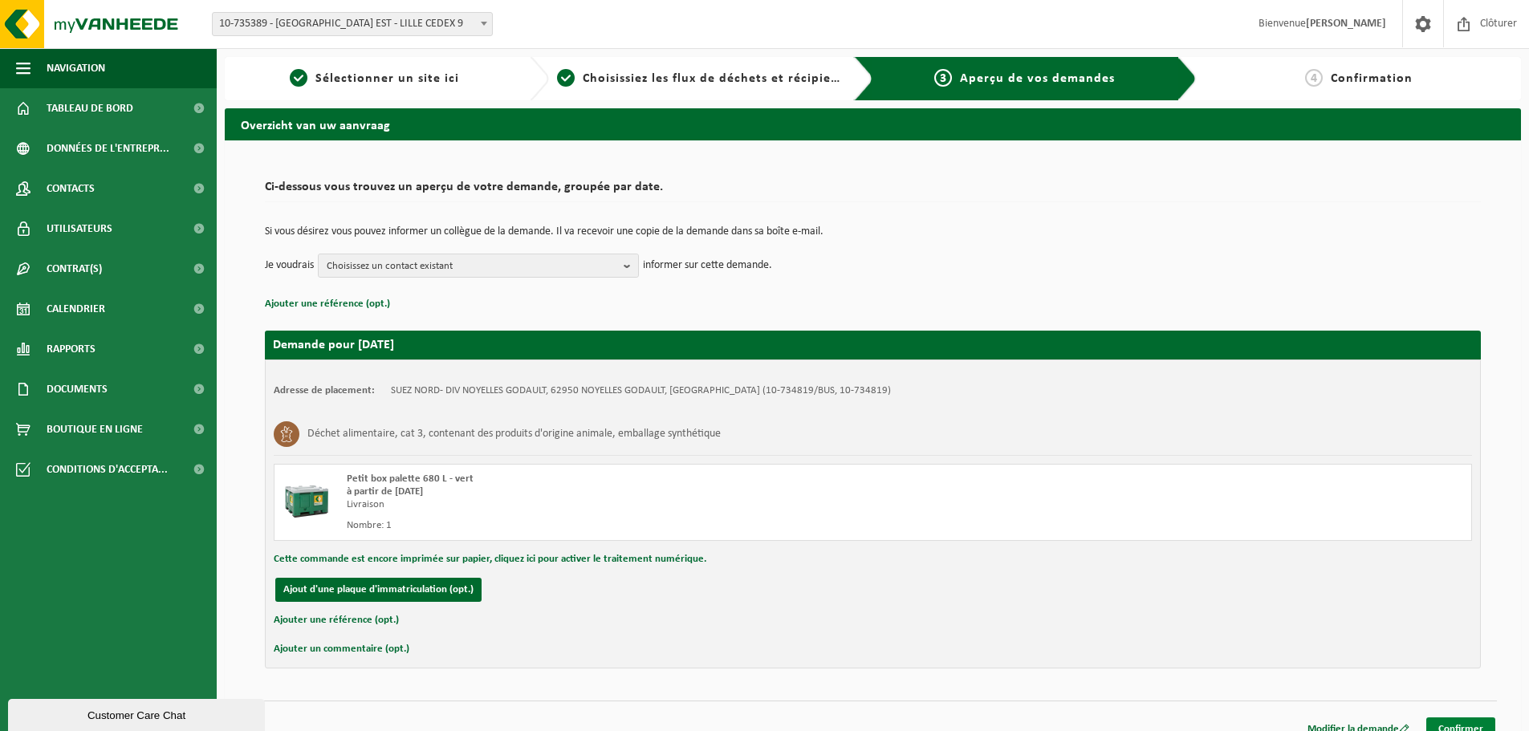
click at [1484, 721] on link "Confirmer" at bounding box center [1461, 729] width 69 height 23
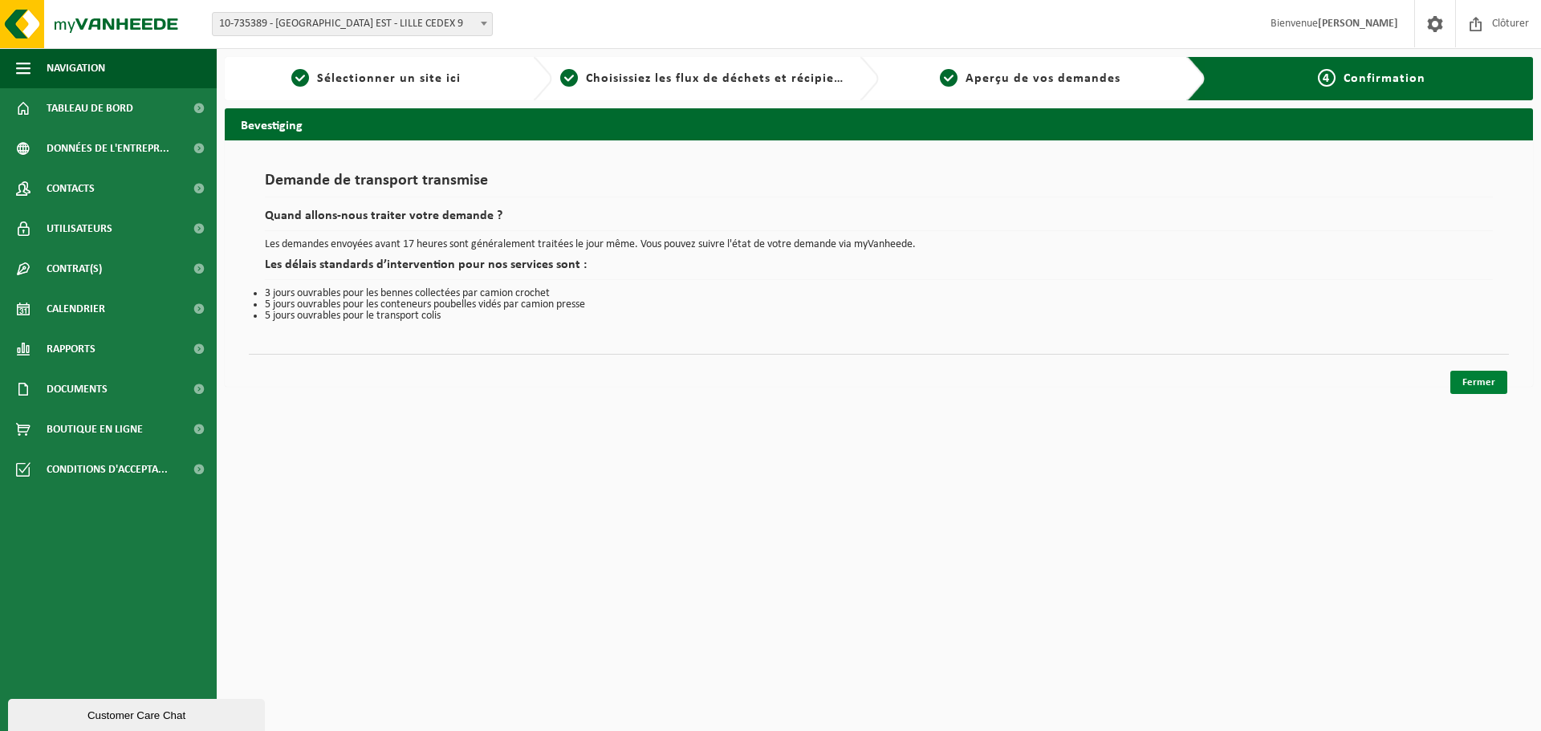
click at [1475, 386] on link "Fermer" at bounding box center [1479, 382] width 57 height 23
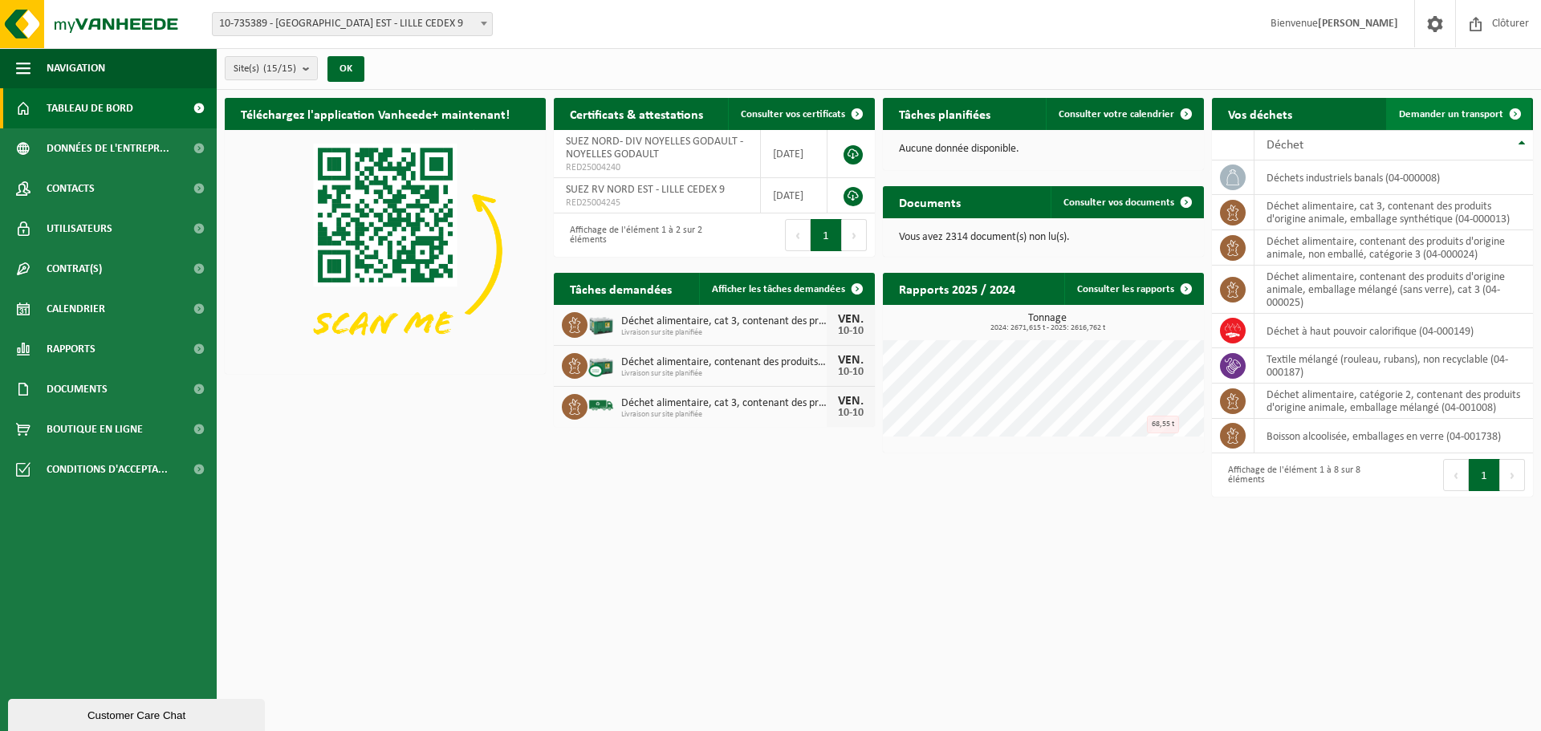
click at [1459, 113] on span "Demander un transport" at bounding box center [1451, 114] width 104 height 10
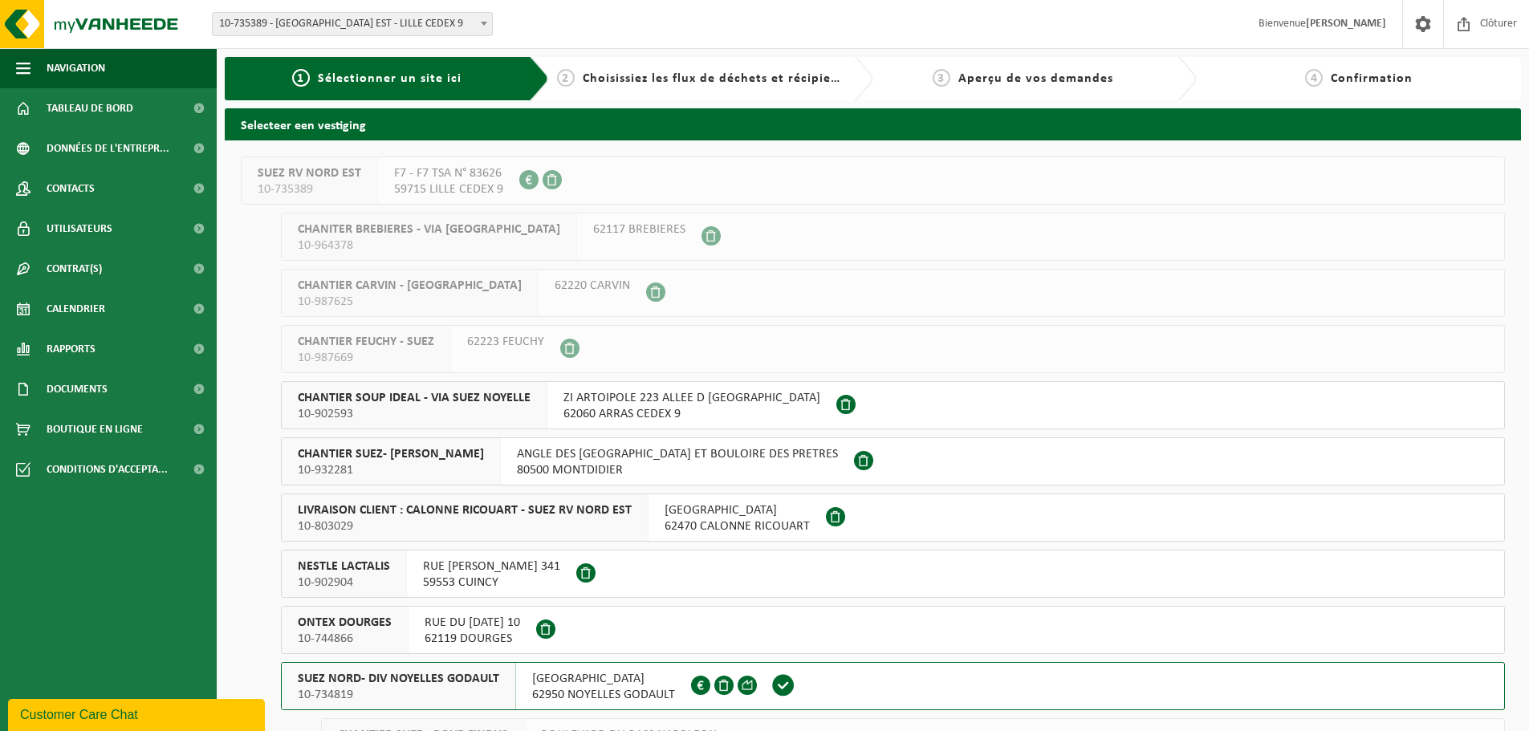
scroll to position [241, 0]
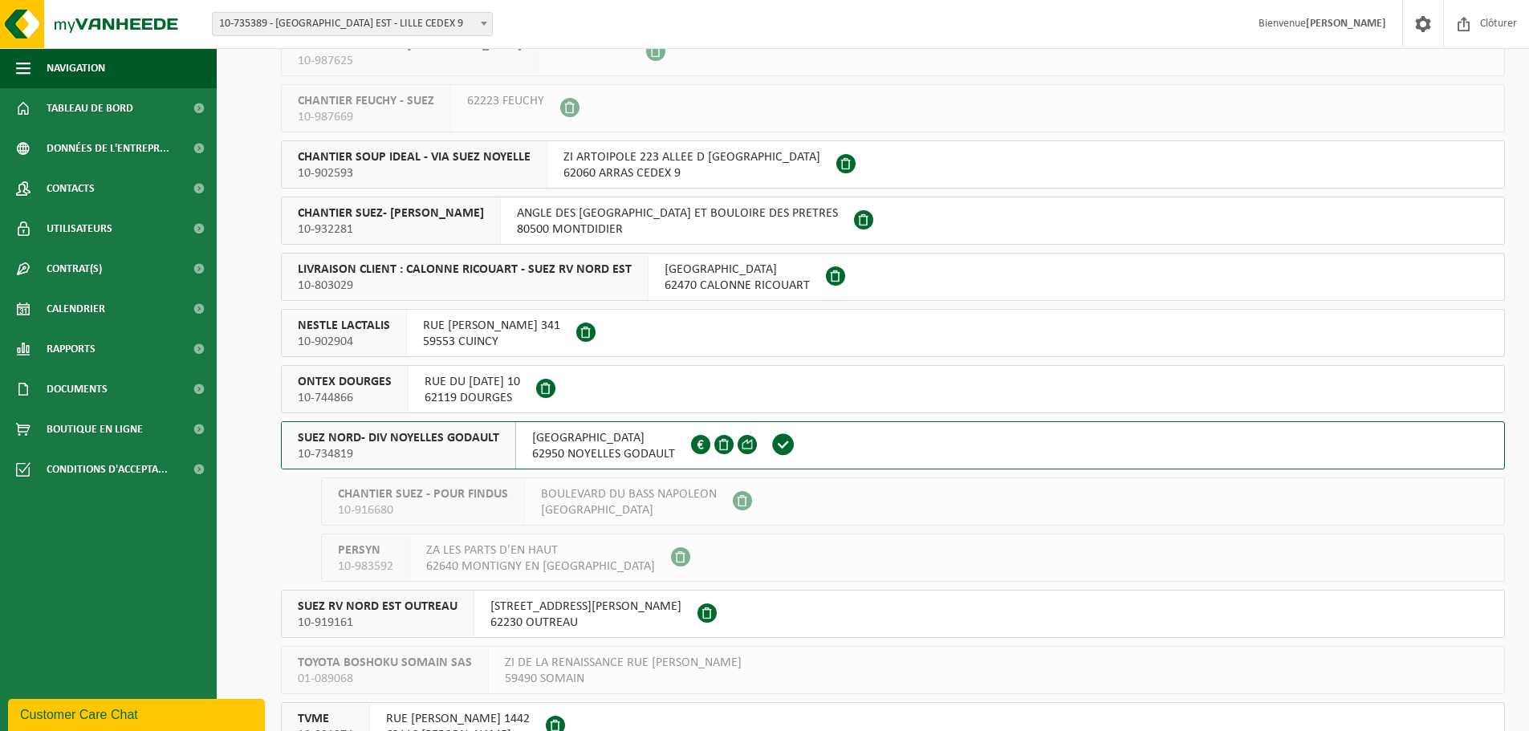
click at [423, 423] on div "SUEZ NORD- DIV NOYELLES GODAULT 10-734819" at bounding box center [399, 445] width 234 height 47
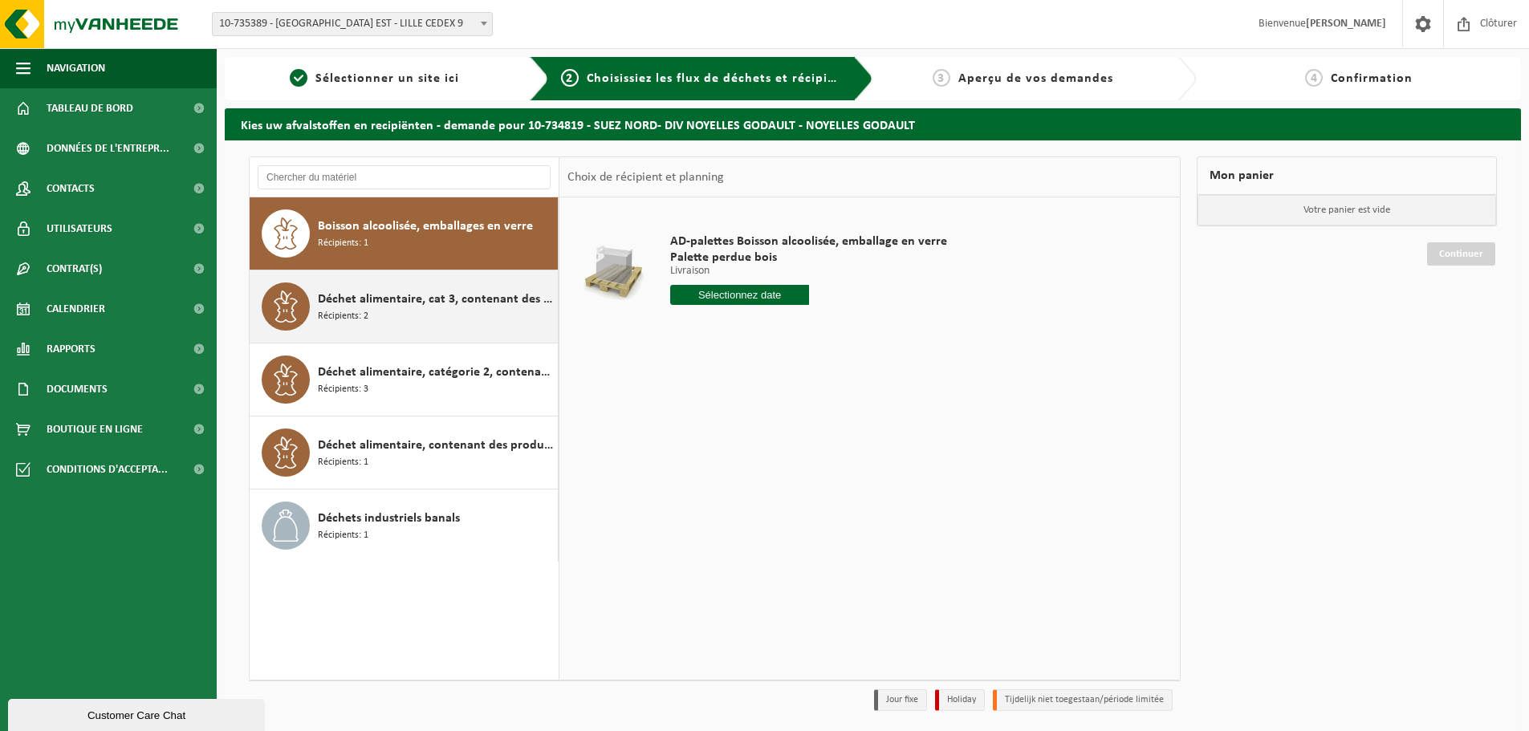
click at [414, 279] on div "Déchet alimentaire, cat 3, contenant des produits d'origine animale, emballage …" at bounding box center [404, 307] width 309 height 72
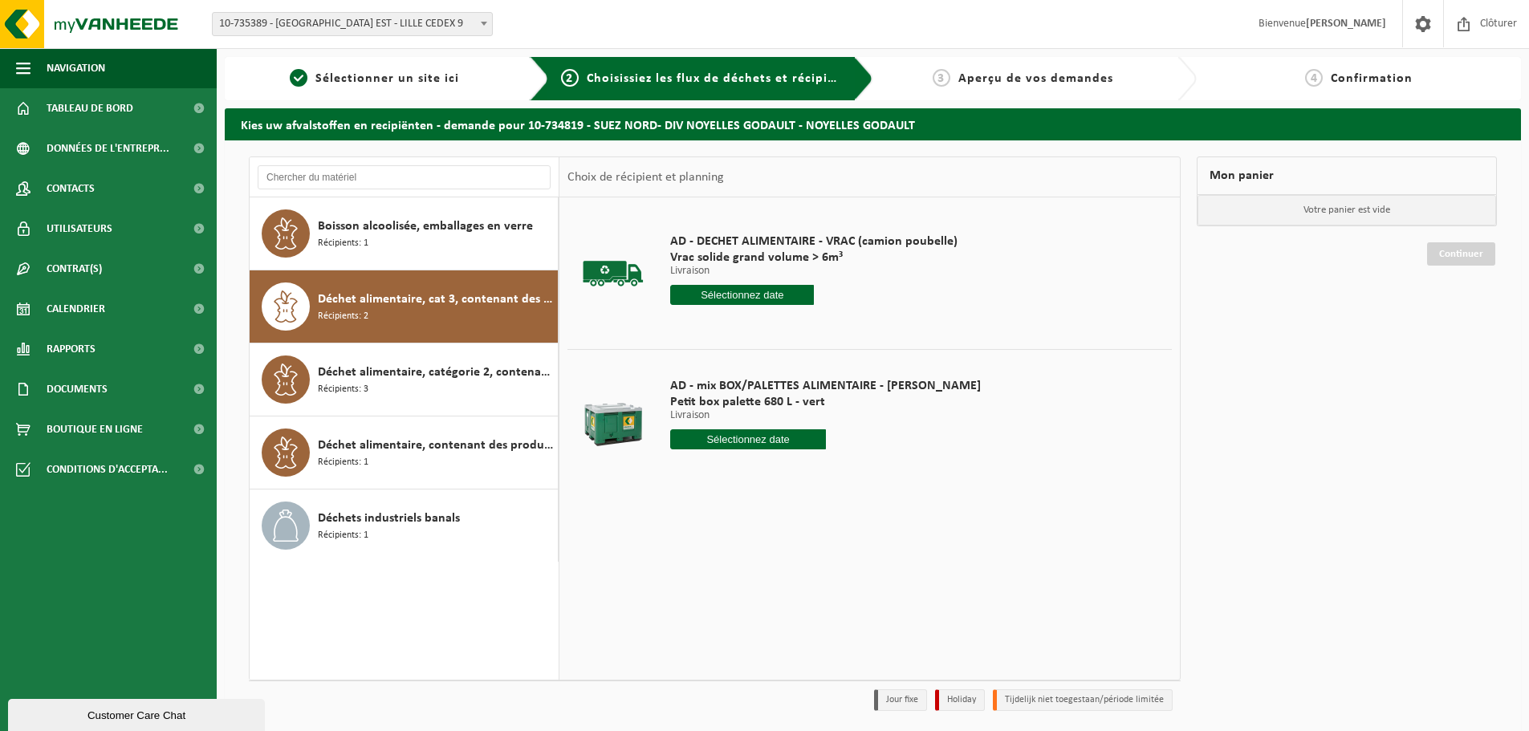
click at [761, 441] on input "text" at bounding box center [748, 440] width 156 height 20
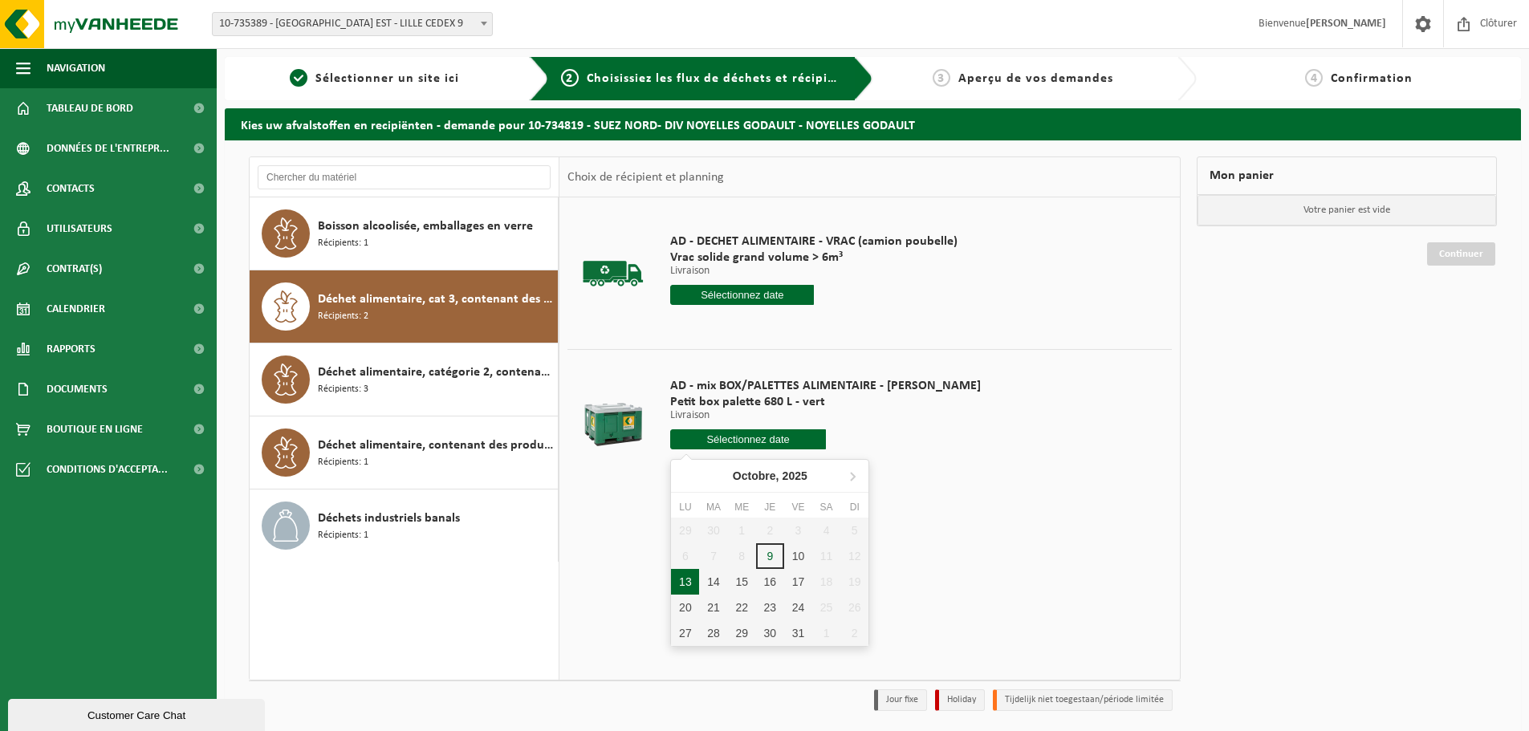
click at [688, 576] on div "13" at bounding box center [685, 582] width 28 height 26
type input "à partir de [DATE]"
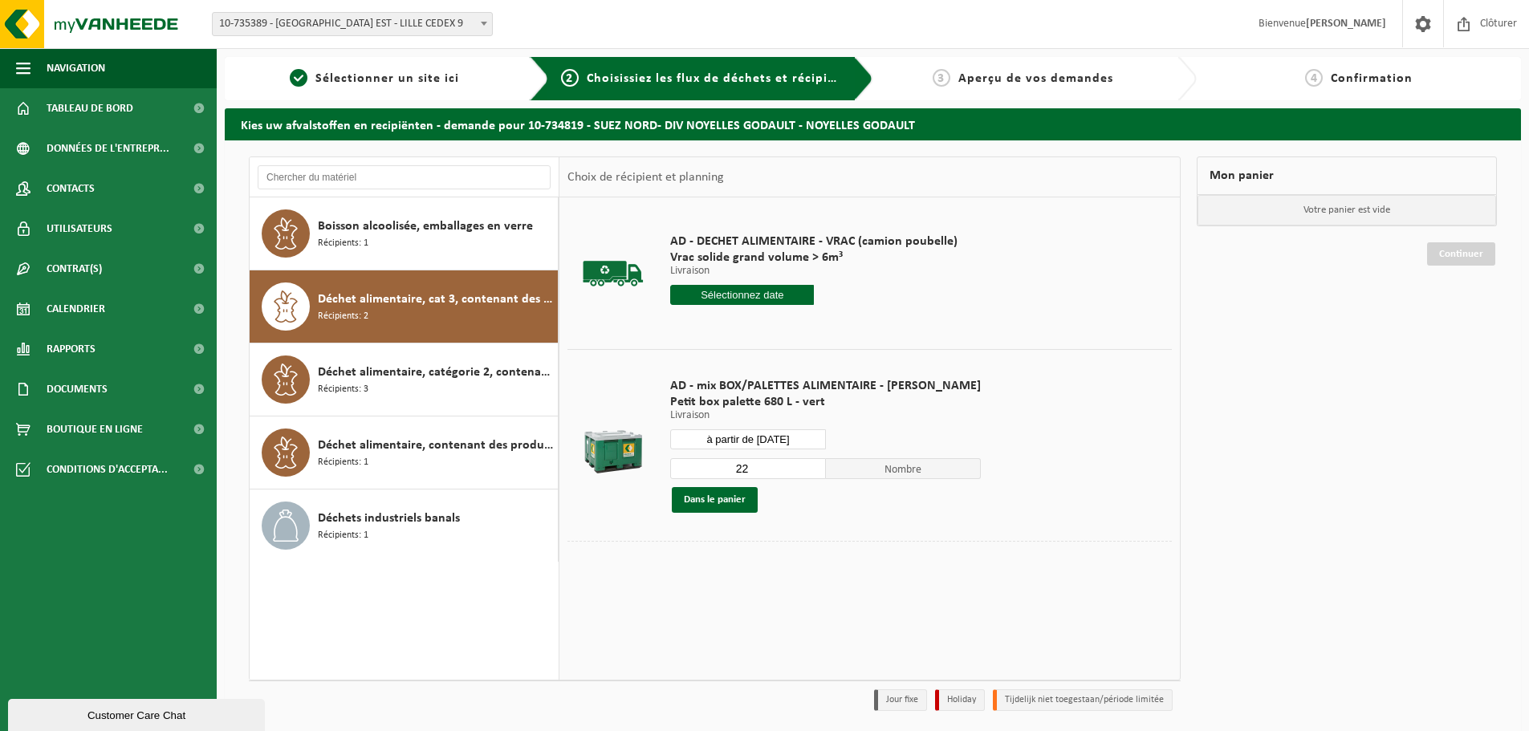
drag, startPoint x: 743, startPoint y: 474, endPoint x: 682, endPoint y: 482, distance: 61.5
click at [682, 482] on div "22 Nombre Dans le panier" at bounding box center [825, 485] width 311 height 55
type input "1"
click at [697, 495] on button "Dans le panier" at bounding box center [715, 500] width 86 height 26
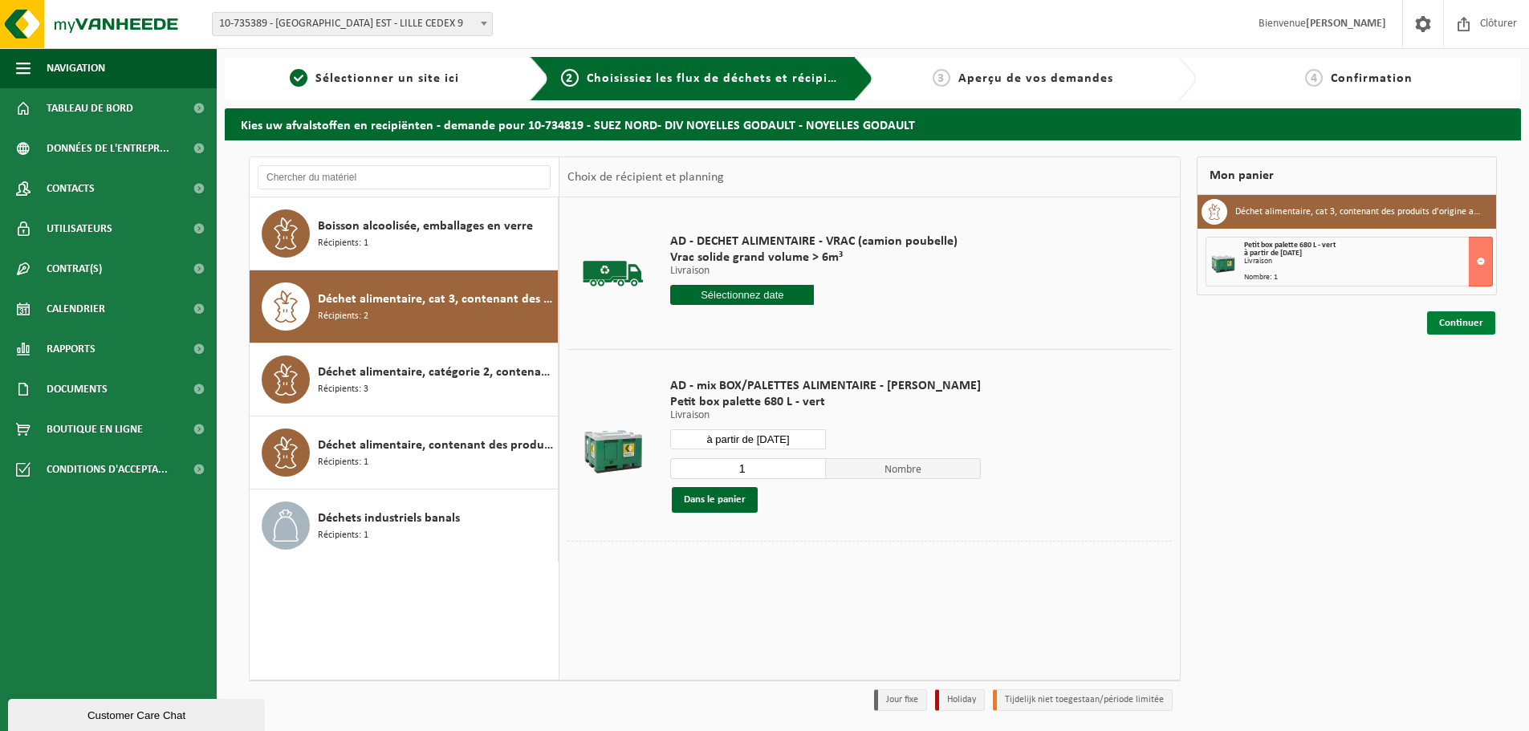
click at [1464, 322] on link "Continuer" at bounding box center [1461, 323] width 68 height 23
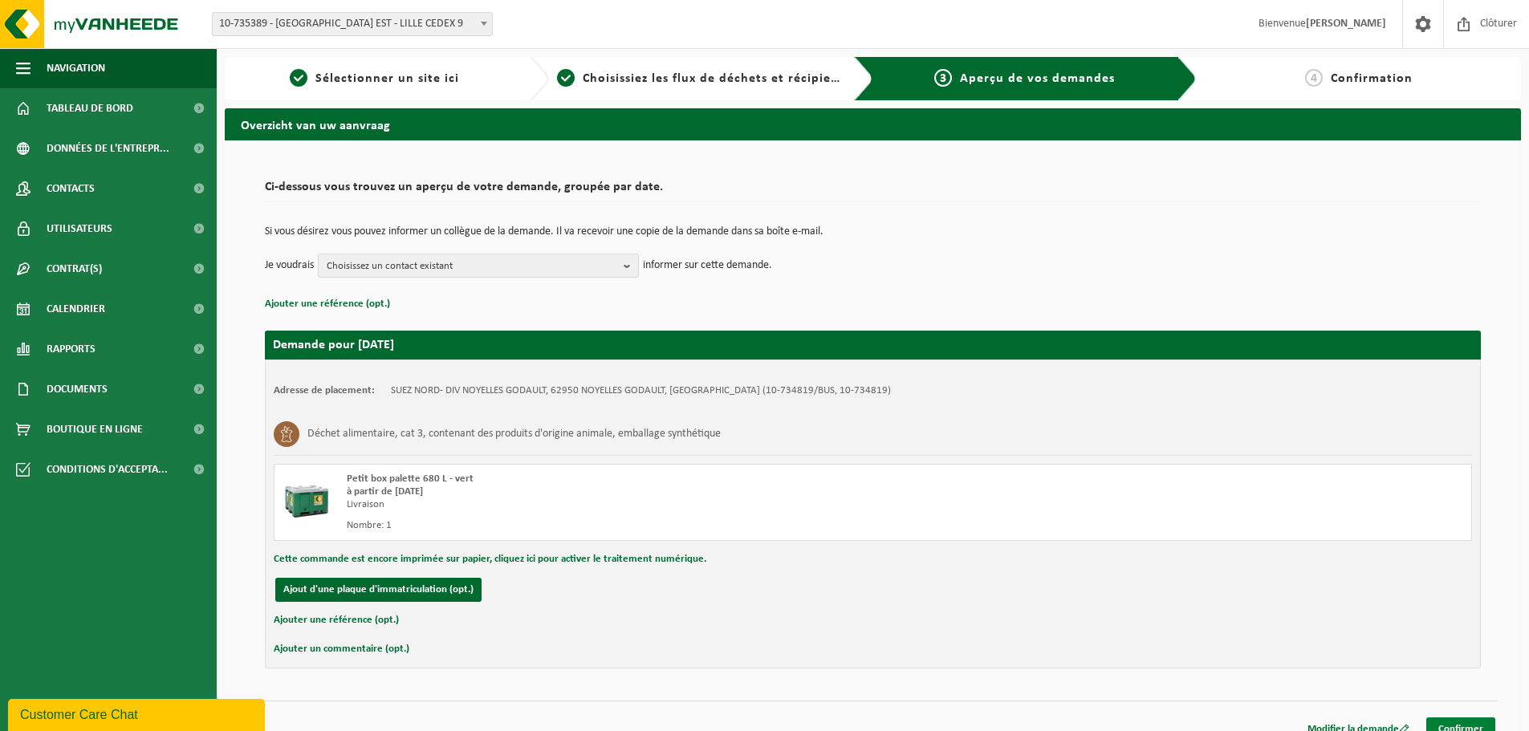
click at [1484, 721] on link "Confirmer" at bounding box center [1461, 729] width 69 height 23
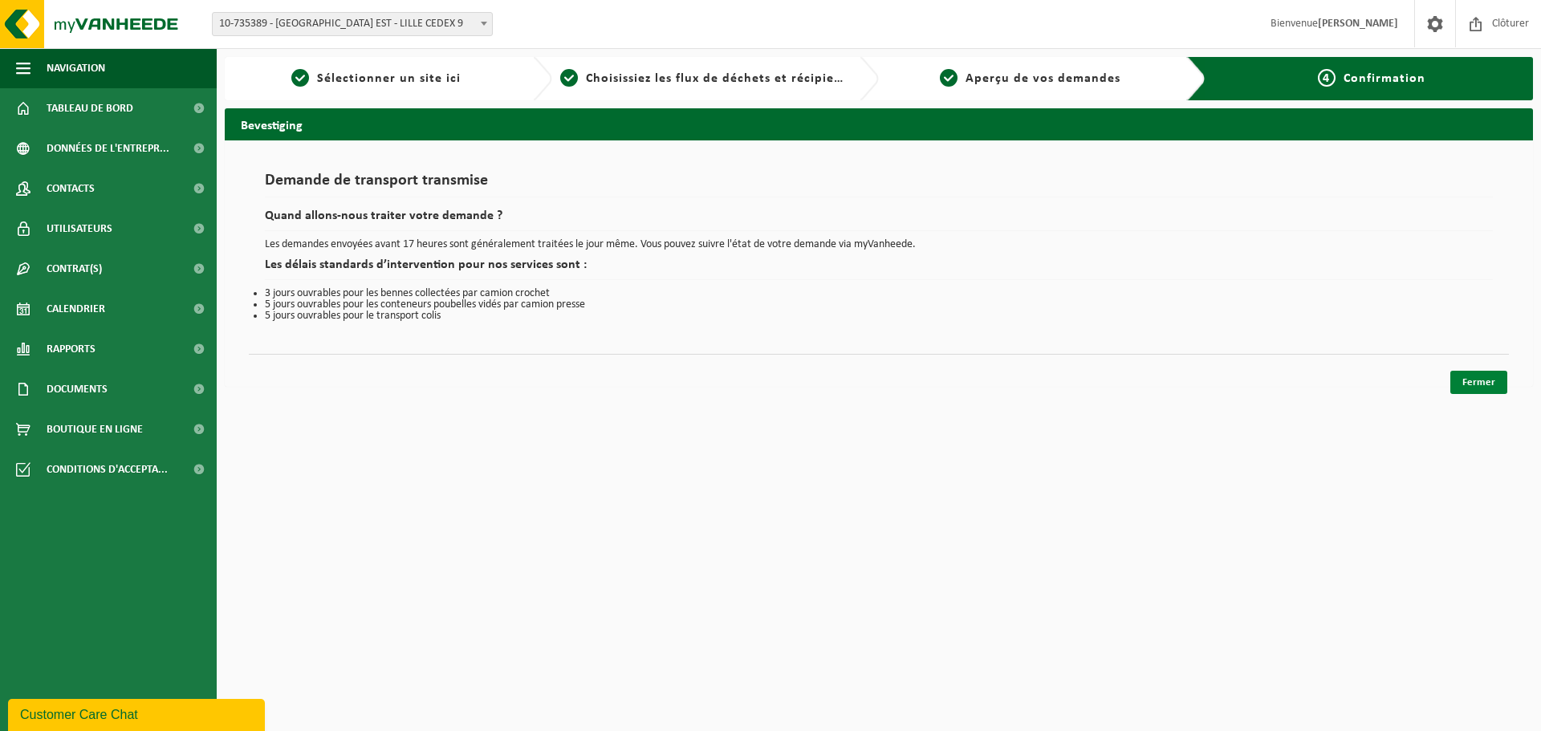
click at [1478, 387] on link "Fermer" at bounding box center [1479, 382] width 57 height 23
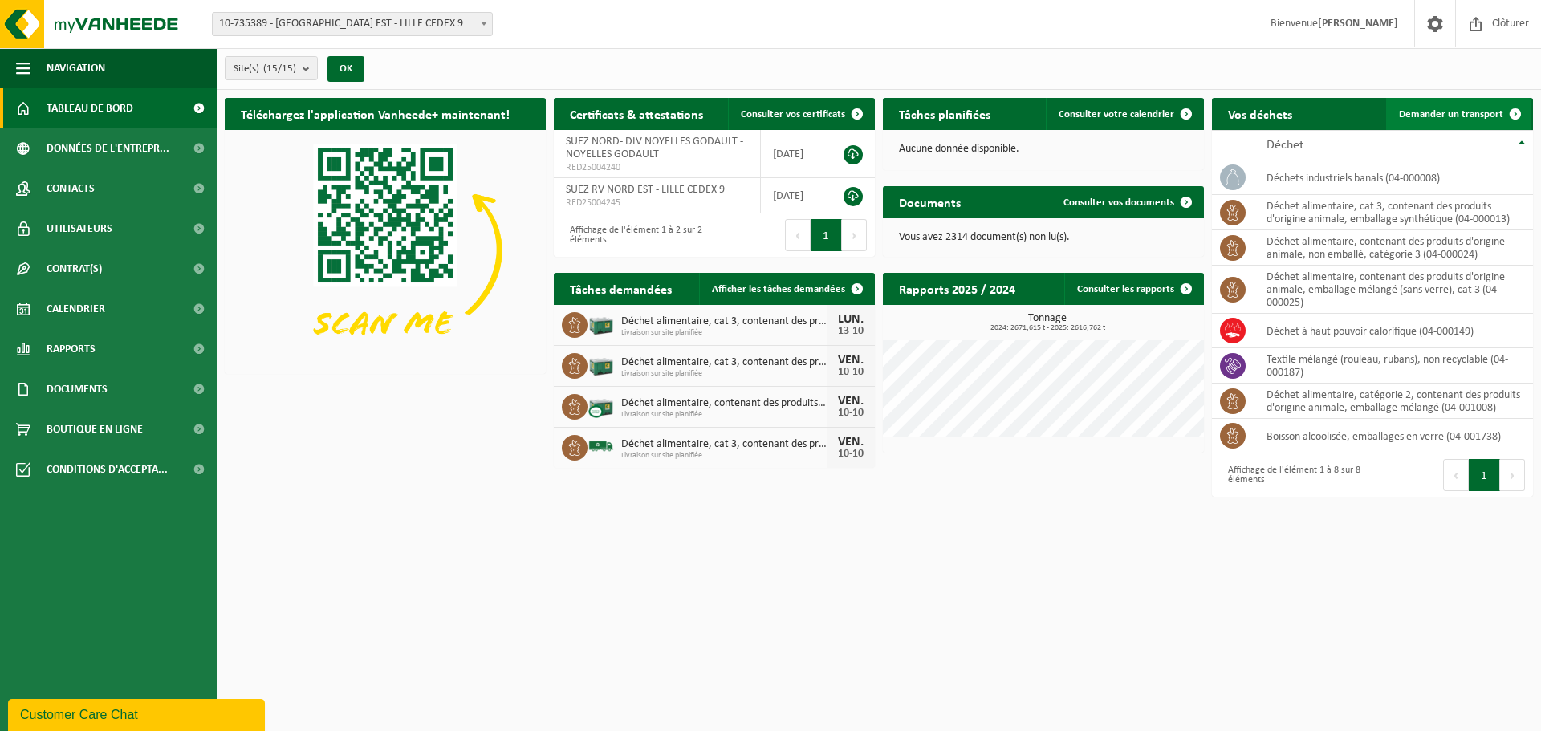
click at [1460, 111] on span "Demander un transport" at bounding box center [1451, 114] width 104 height 10
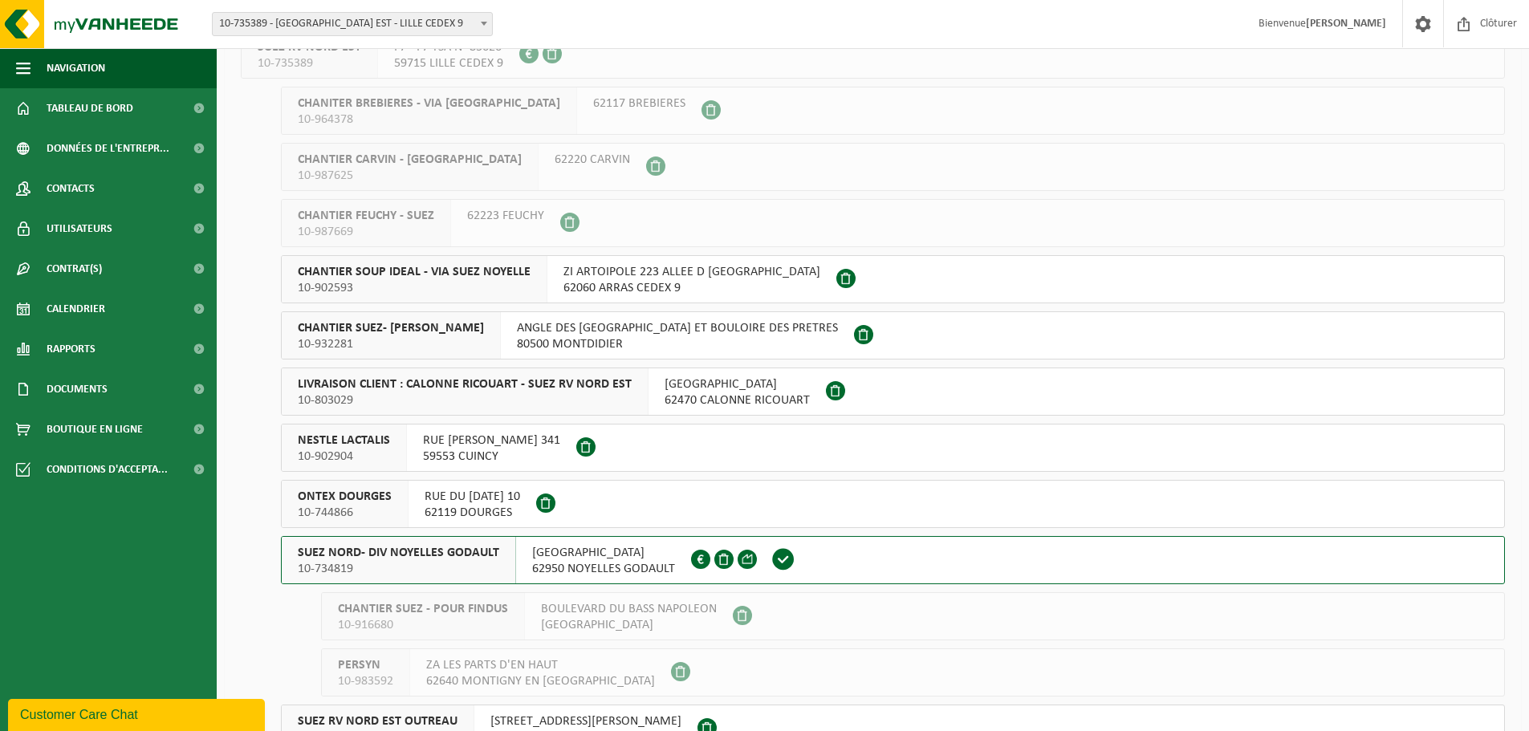
scroll to position [161, 0]
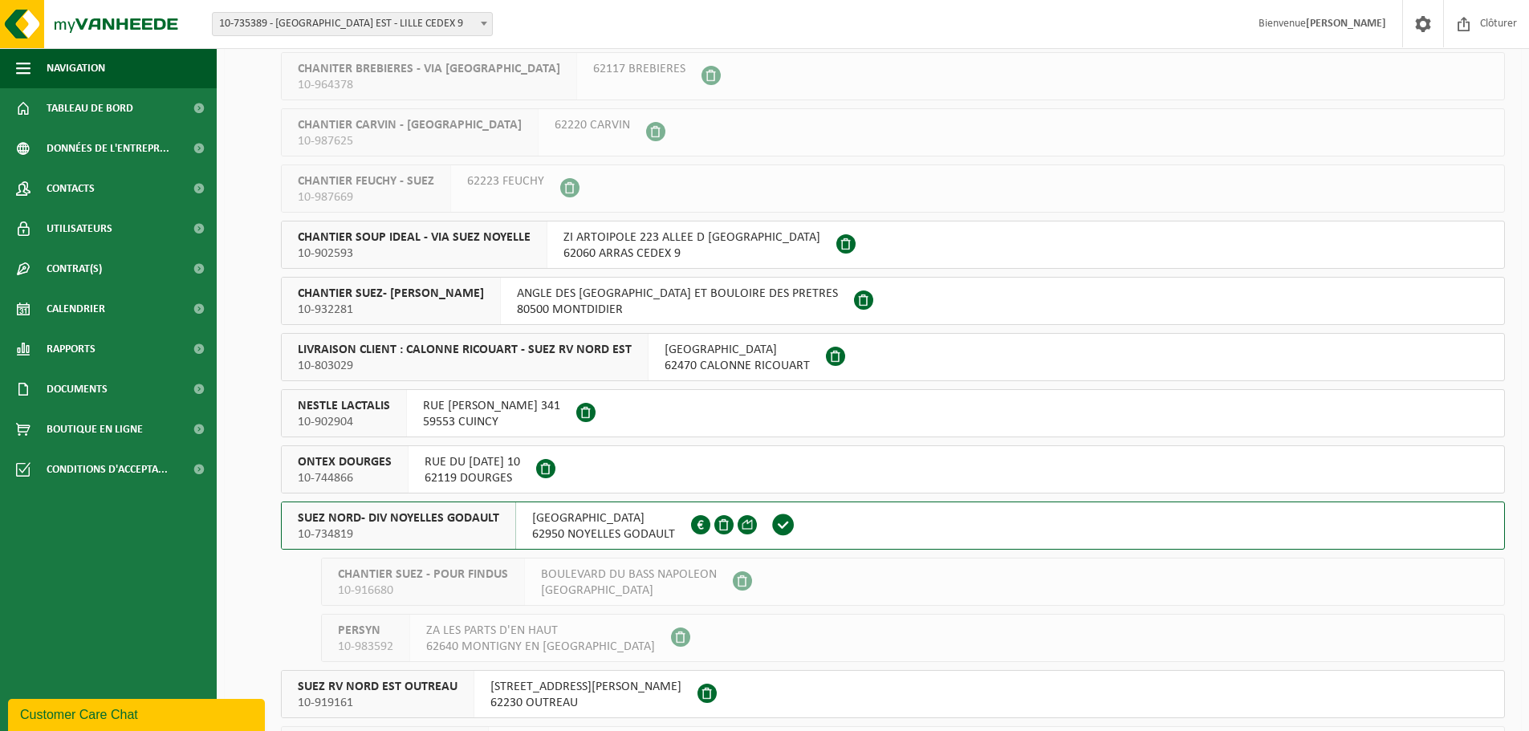
click at [466, 543] on div "SUEZ NORD- DIV NOYELLES GODAULT 10-734819" at bounding box center [399, 526] width 234 height 47
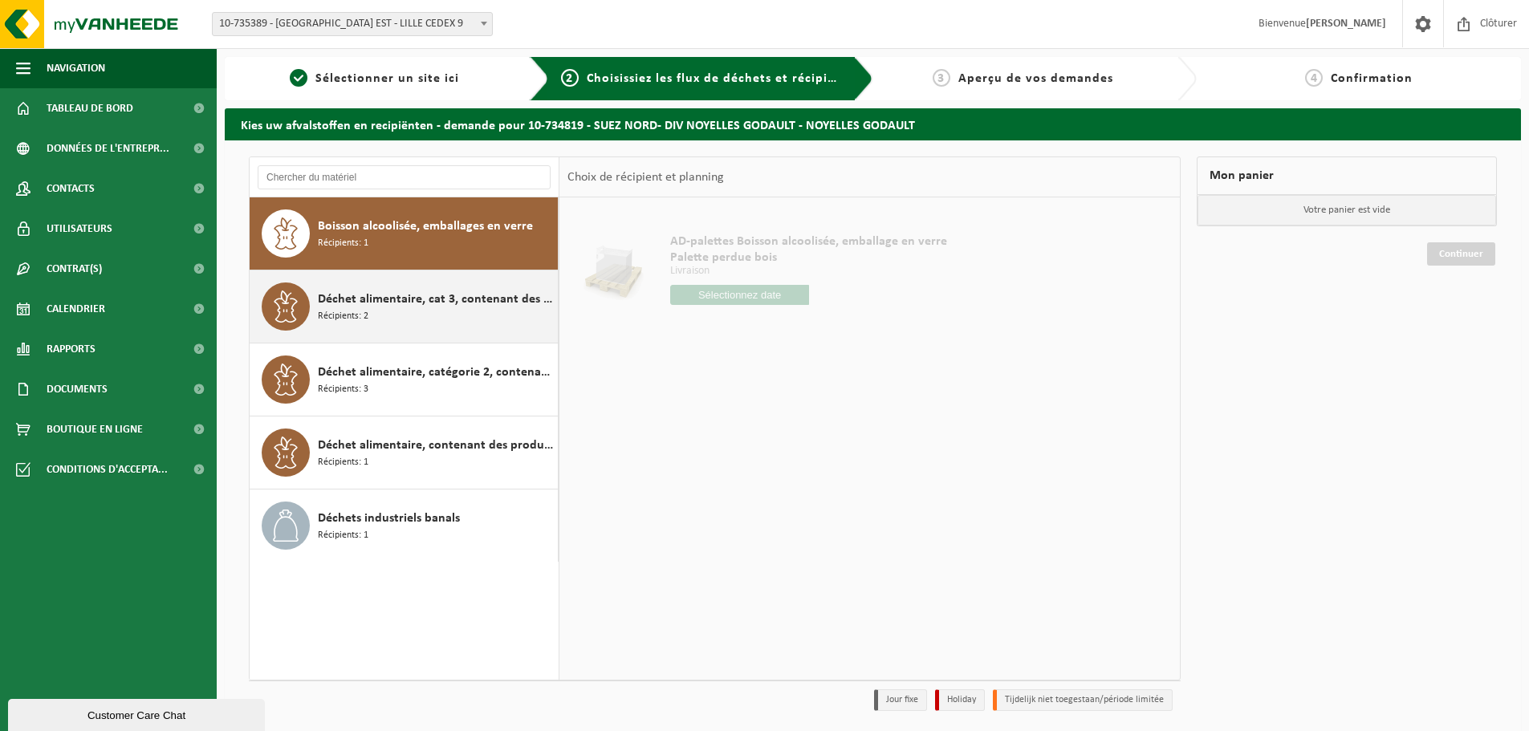
click at [404, 314] on div "Déchet alimentaire, cat 3, contenant des produits d'origine animale, emballage …" at bounding box center [436, 307] width 236 height 48
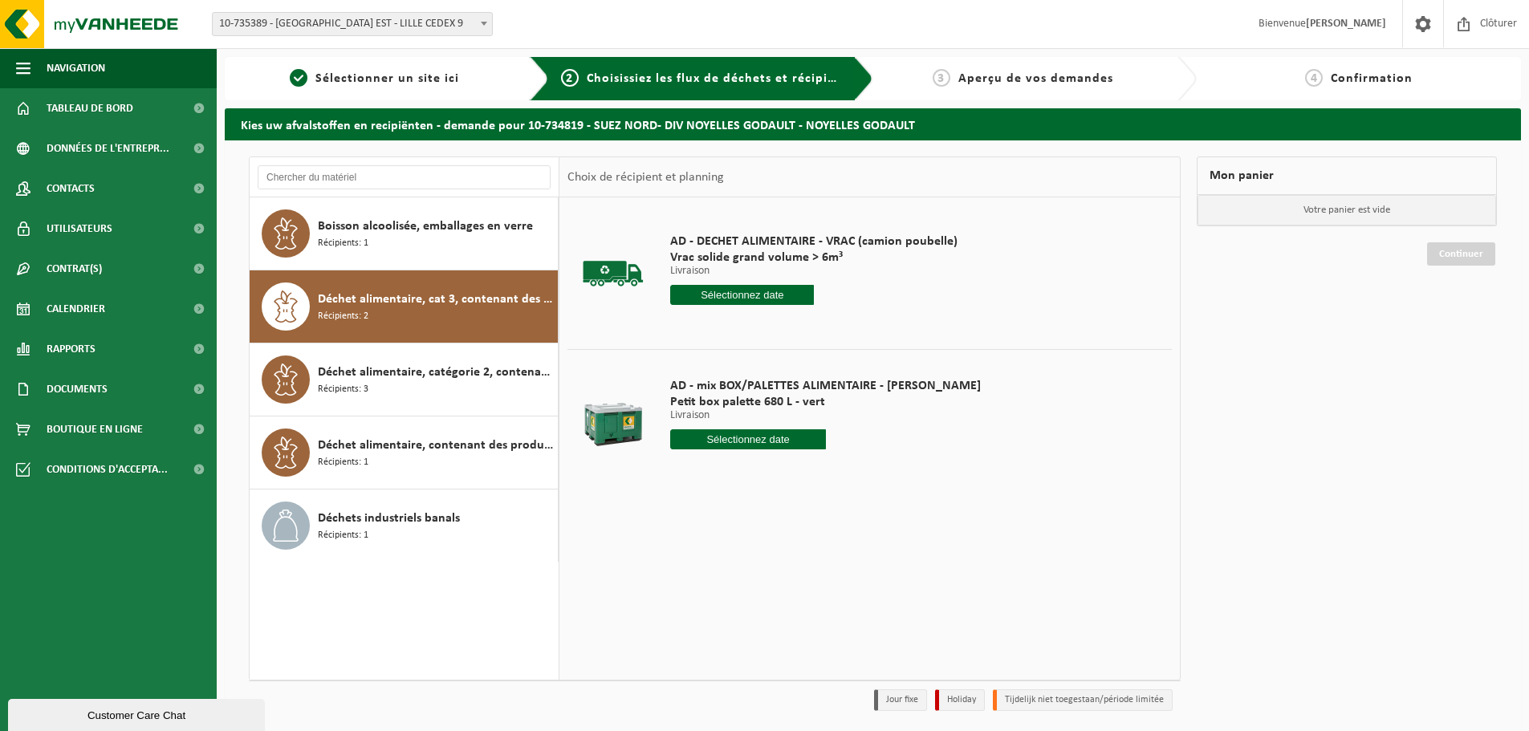
drag, startPoint x: 694, startPoint y: 438, endPoint x: 712, endPoint y: 451, distance: 22.5
click at [694, 438] on input "text" at bounding box center [748, 440] width 156 height 20
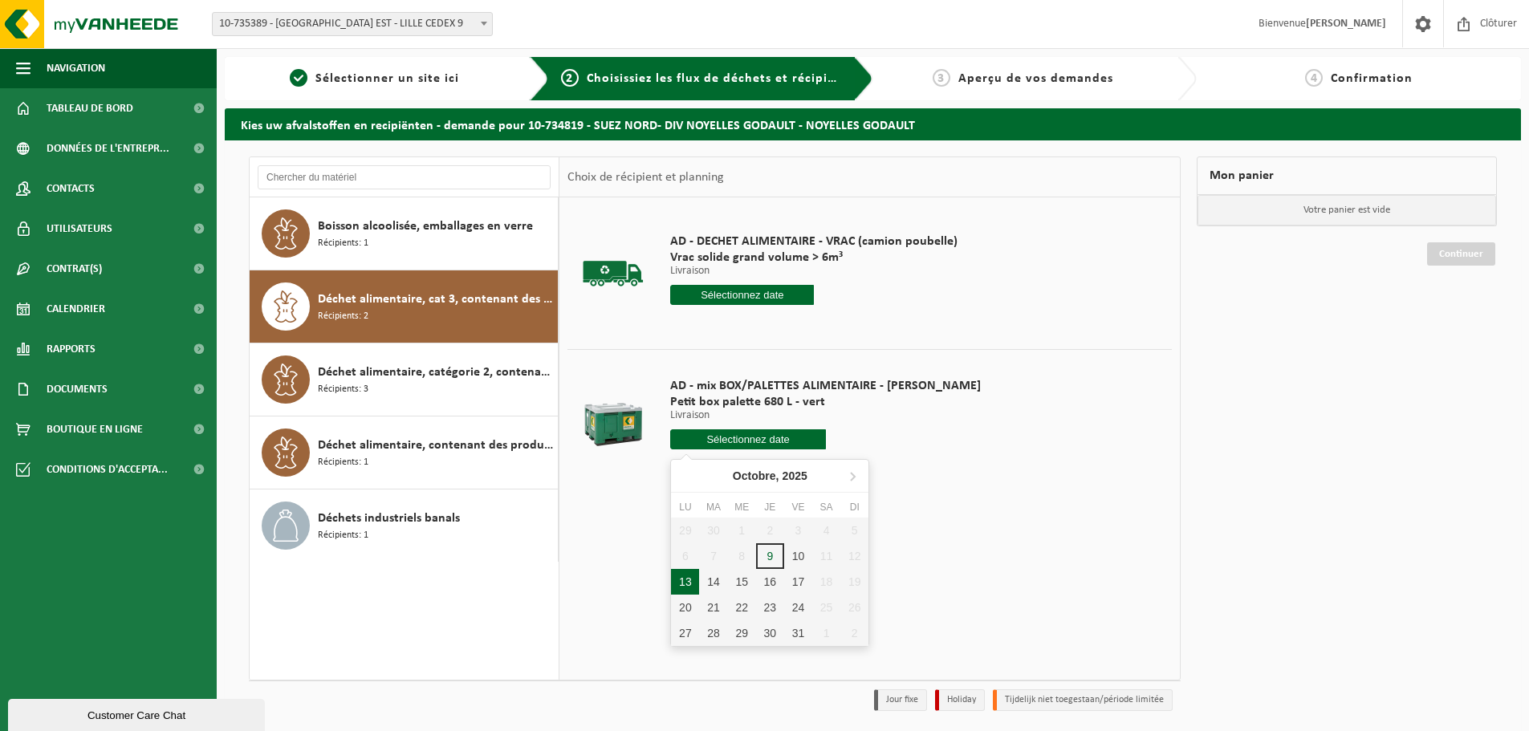
click at [690, 583] on div "13" at bounding box center [685, 582] width 28 height 26
type input "à partir de [DATE]"
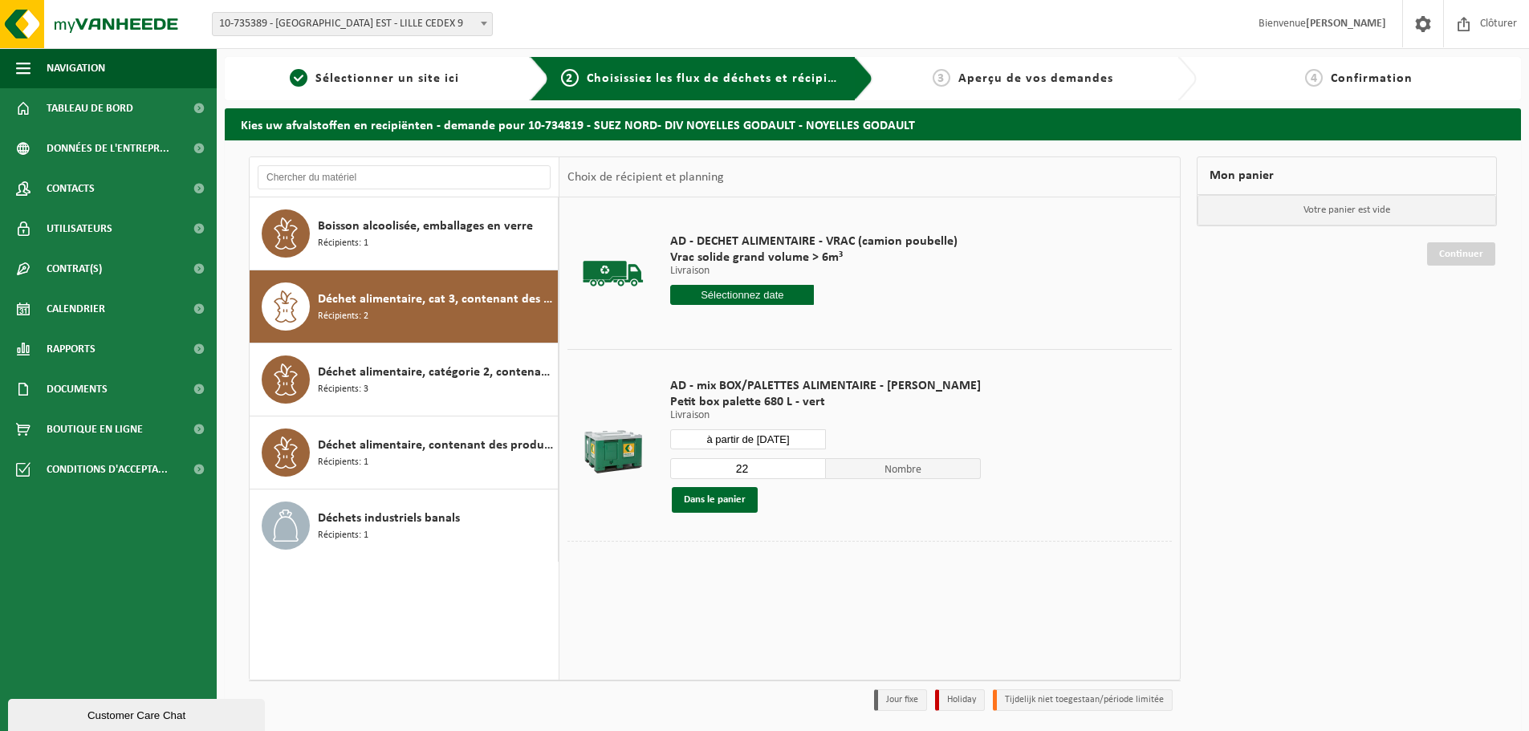
drag, startPoint x: 740, startPoint y: 462, endPoint x: 691, endPoint y: 462, distance: 49.0
click at [692, 462] on input "22" at bounding box center [748, 468] width 156 height 21
type input "1"
click at [709, 496] on button "Dans le panier" at bounding box center [715, 500] width 86 height 26
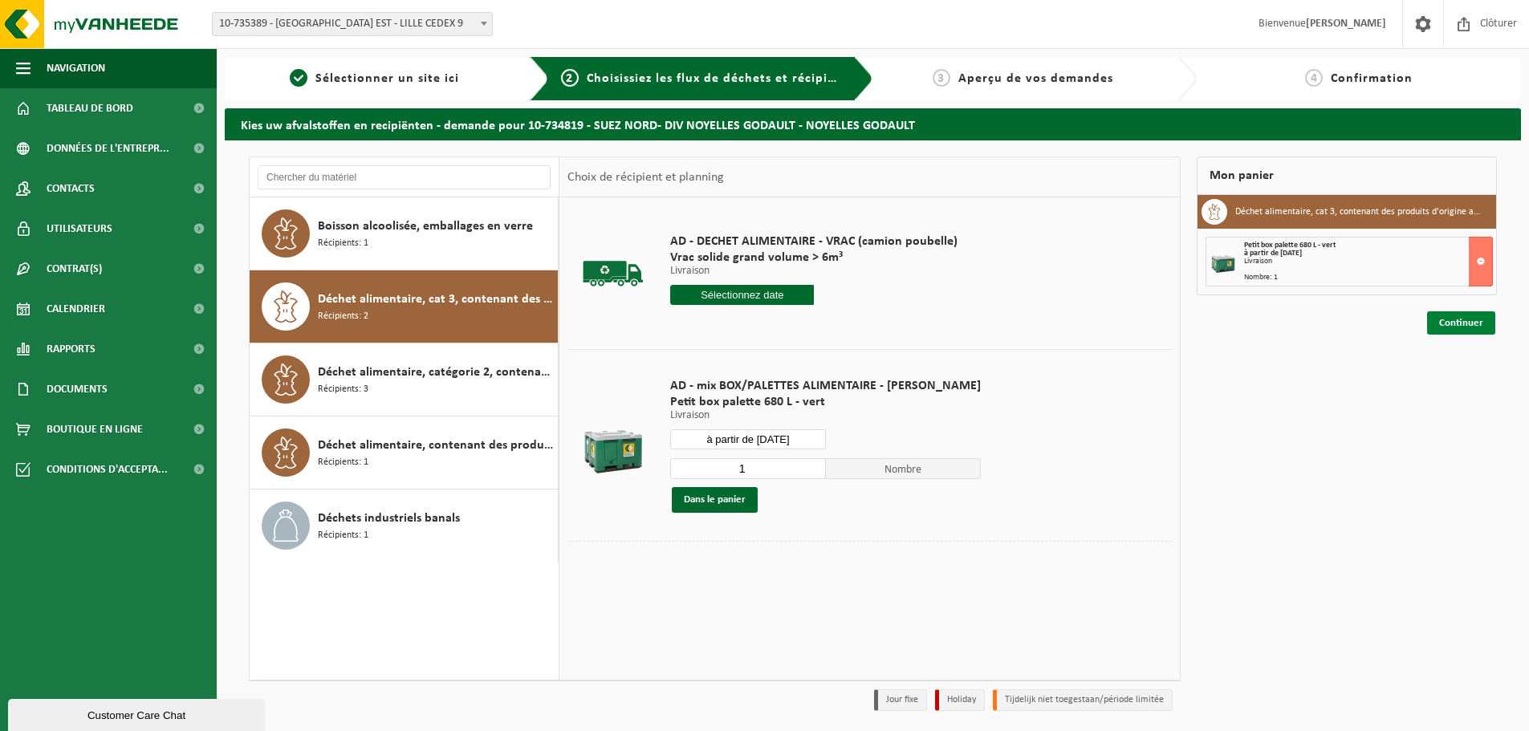
click at [1439, 325] on link "Continuer" at bounding box center [1461, 323] width 68 height 23
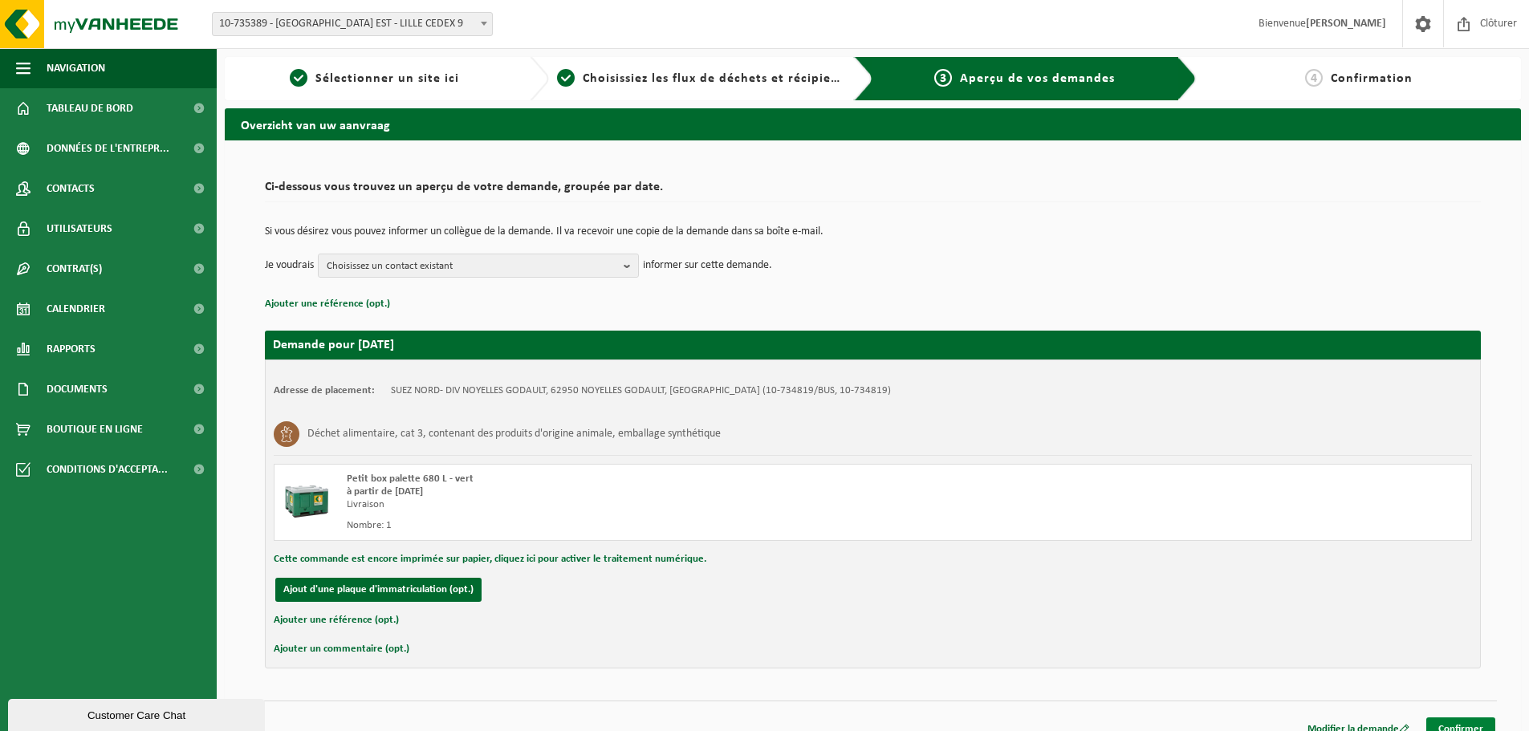
click at [1449, 719] on link "Confirmer" at bounding box center [1461, 729] width 69 height 23
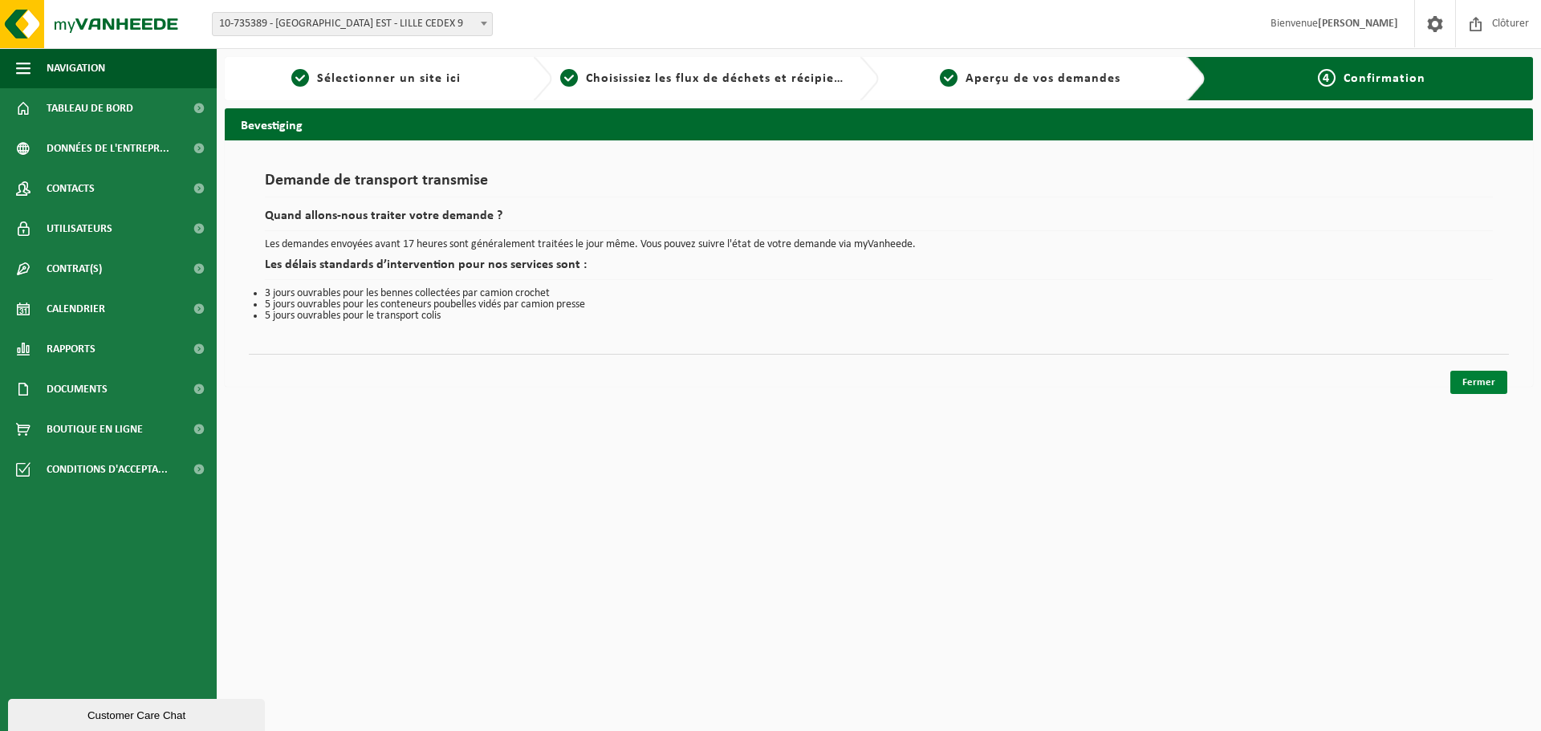
click at [1484, 388] on link "Fermer" at bounding box center [1479, 382] width 57 height 23
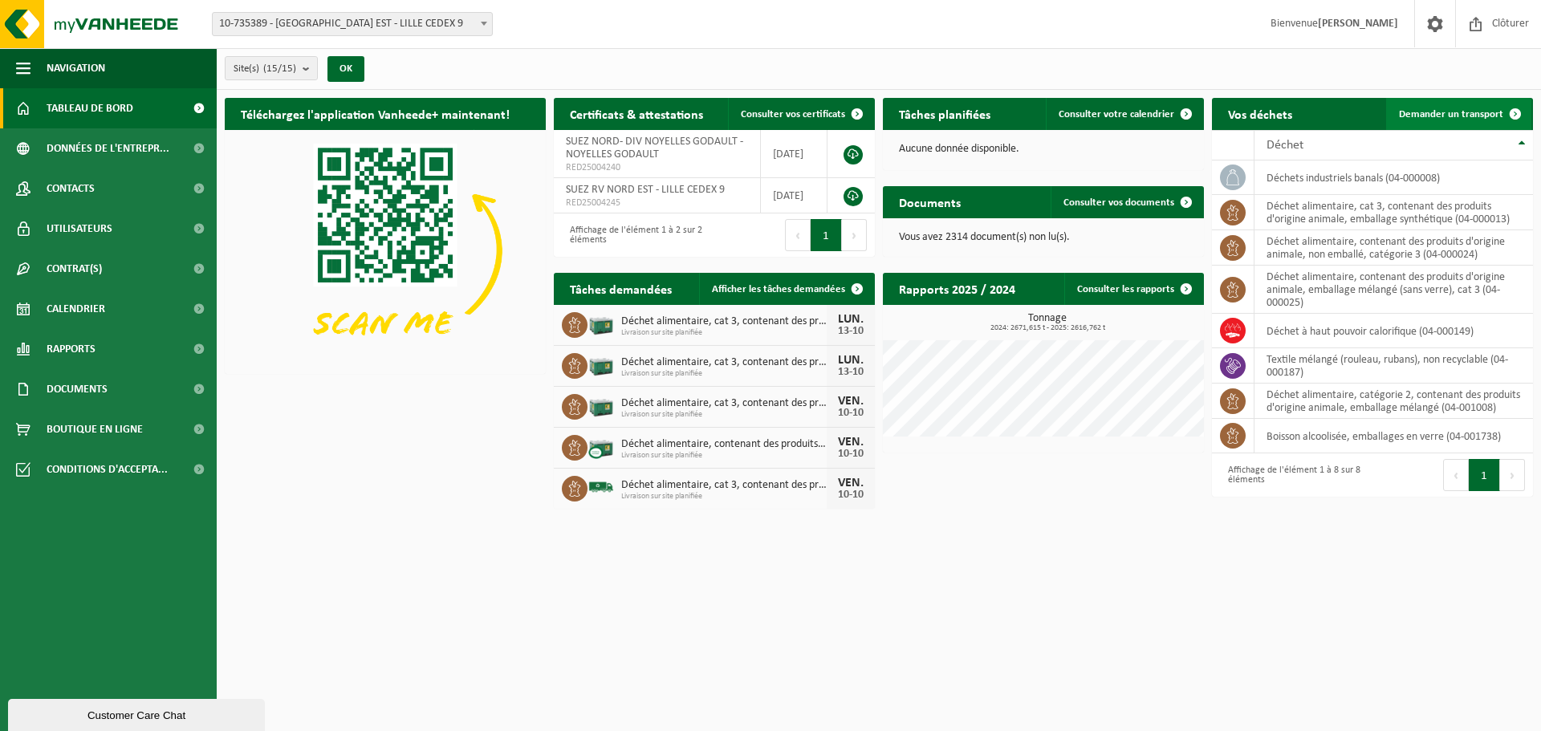
click at [1425, 128] on link "Demander un transport" at bounding box center [1459, 114] width 145 height 32
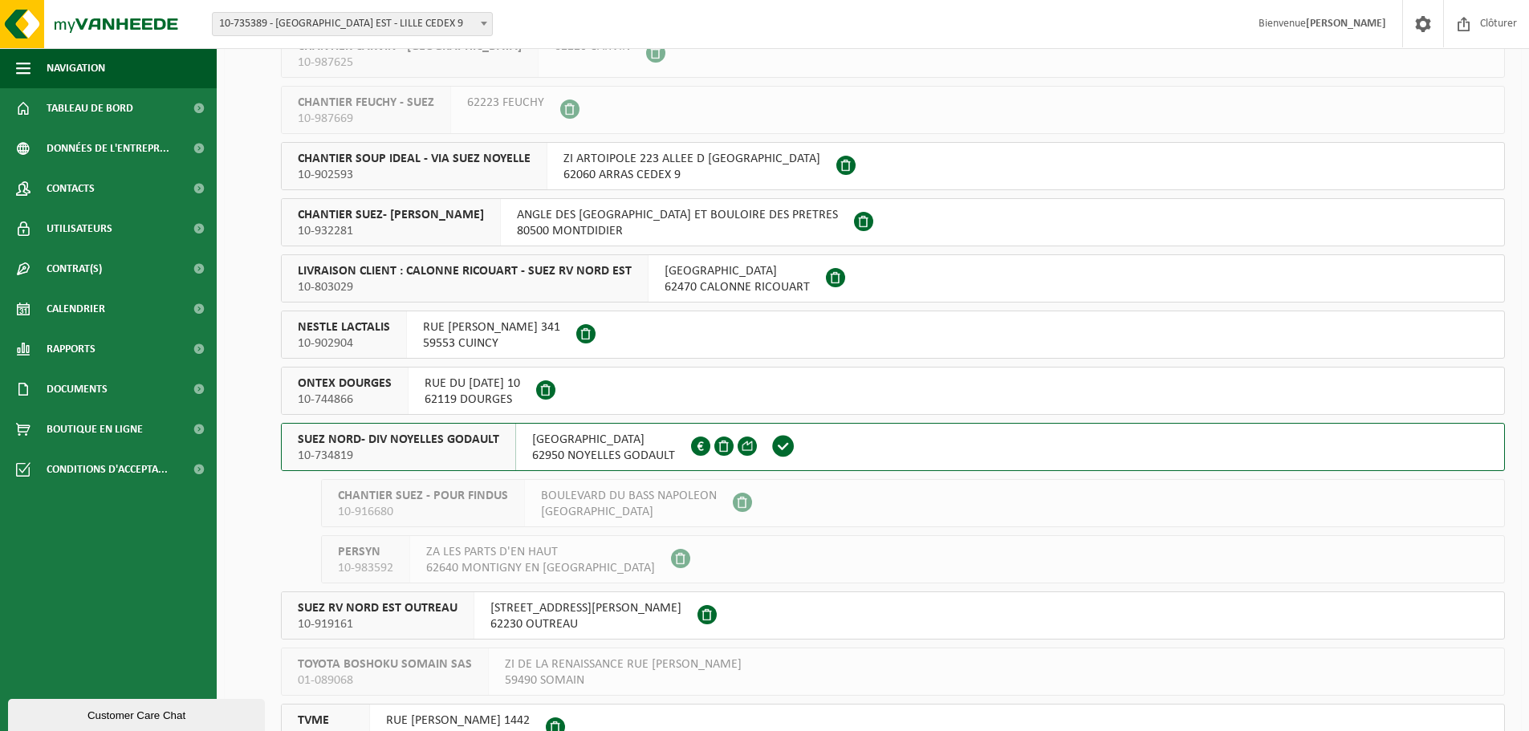
scroll to position [241, 0]
click at [491, 447] on span "10-734819" at bounding box center [399, 454] width 202 height 16
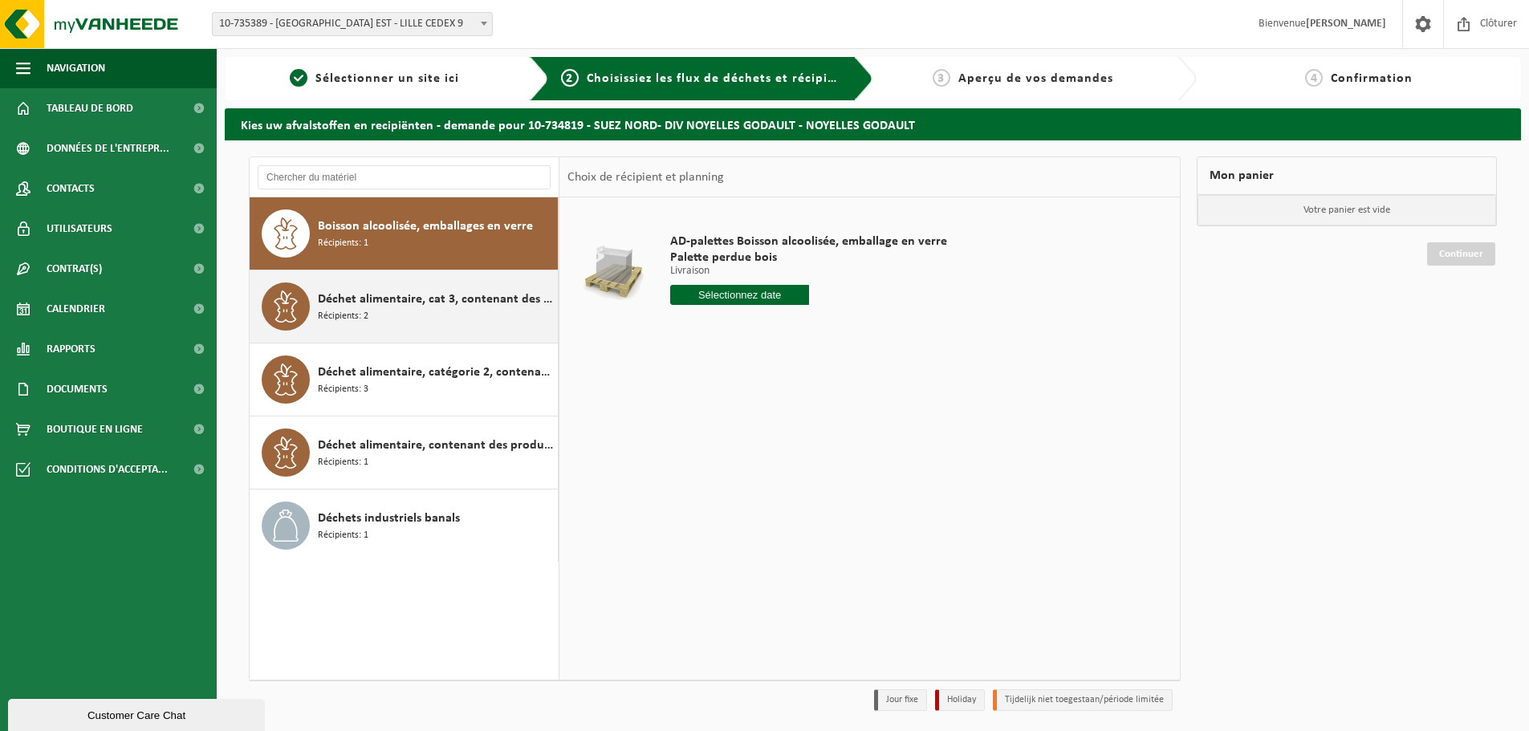
click at [408, 311] on div "Déchet alimentaire, cat 3, contenant des produits d'origine animale, emballage …" at bounding box center [436, 307] width 236 height 48
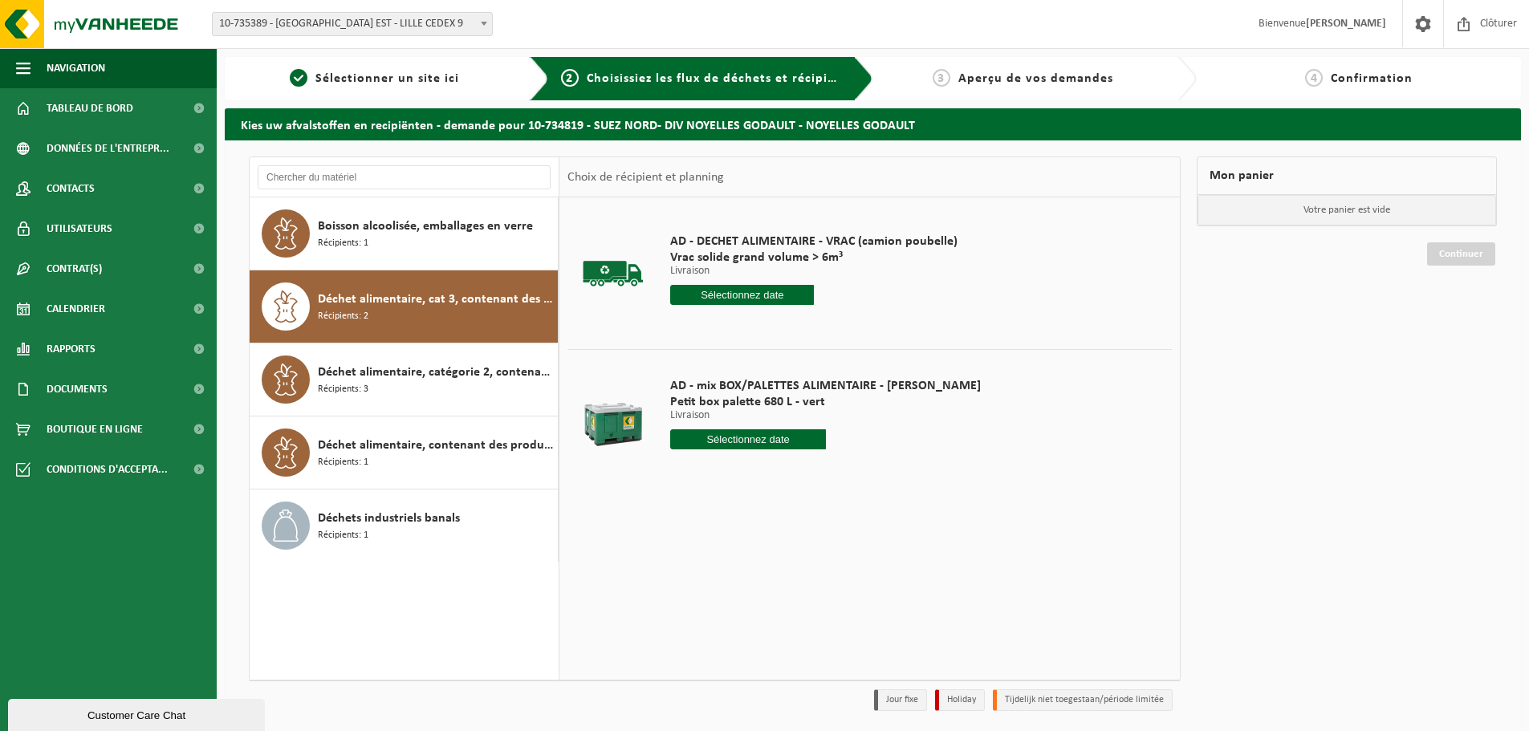
click at [712, 447] on input "text" at bounding box center [748, 440] width 156 height 20
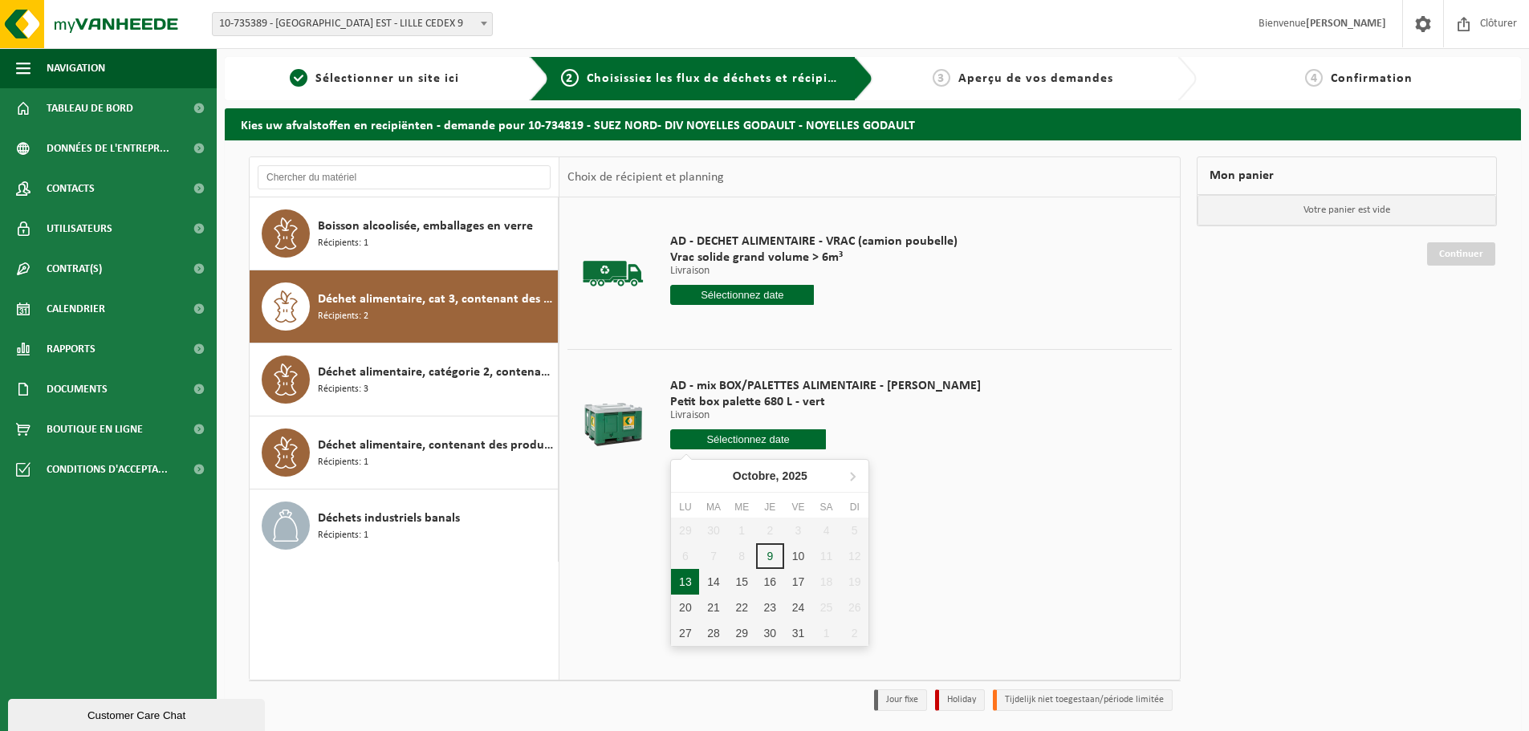
click at [680, 584] on div "13" at bounding box center [685, 582] width 28 height 26
type input "à partir de 2025-10-13"
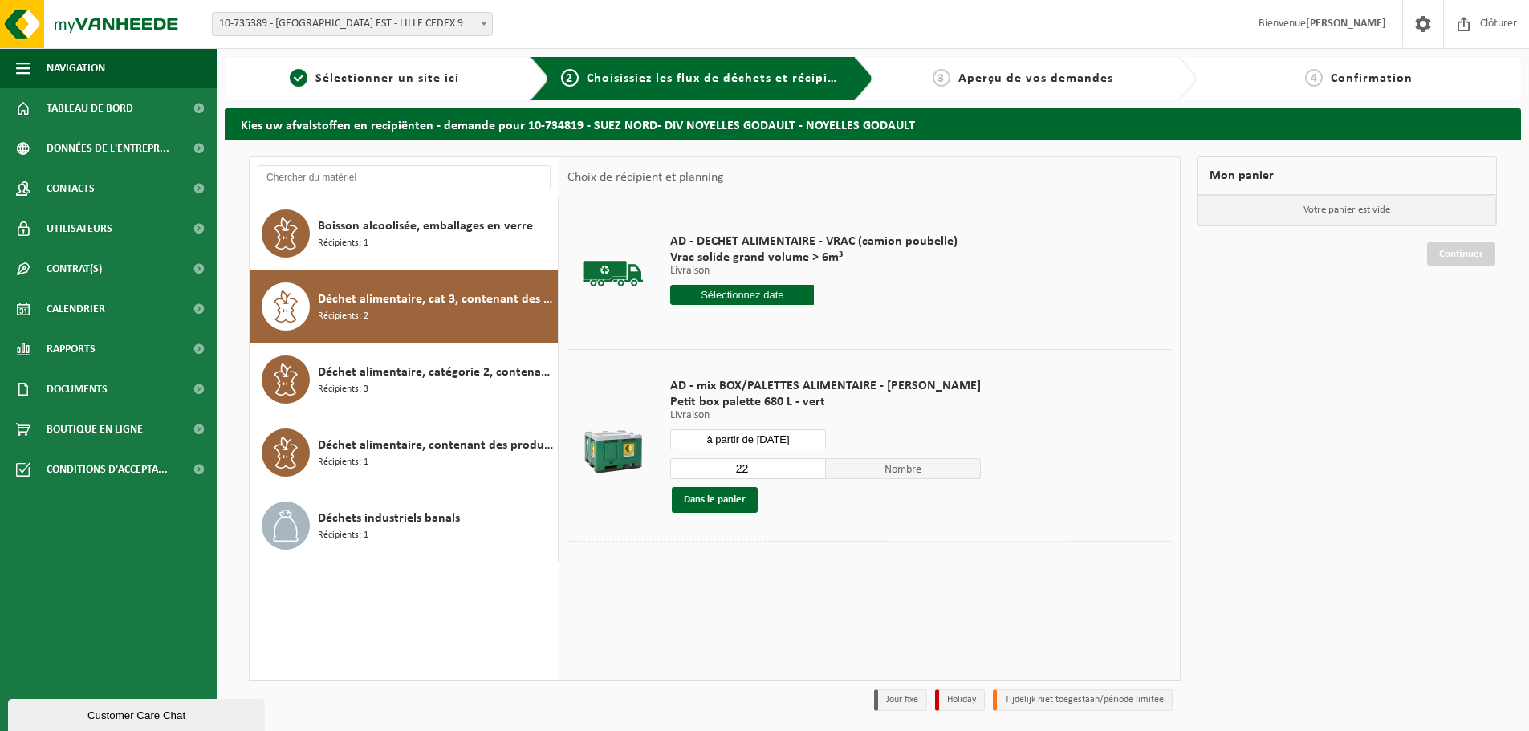
drag, startPoint x: 729, startPoint y: 474, endPoint x: 696, endPoint y: 474, distance: 32.9
click at [699, 474] on input "22" at bounding box center [748, 468] width 156 height 21
type input "1"
click at [724, 490] on button "Dans le panier" at bounding box center [715, 500] width 86 height 26
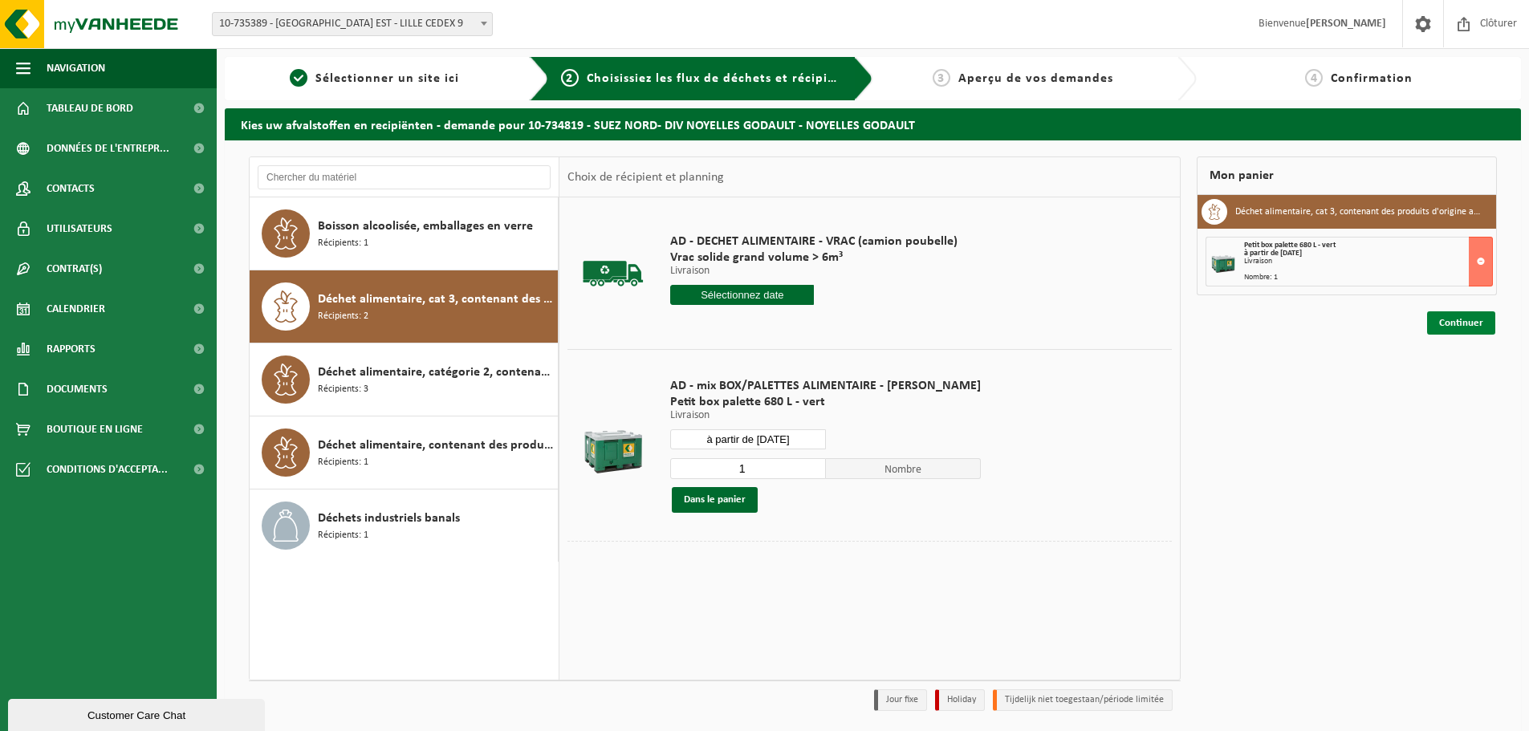
click at [1443, 328] on link "Continuer" at bounding box center [1461, 323] width 68 height 23
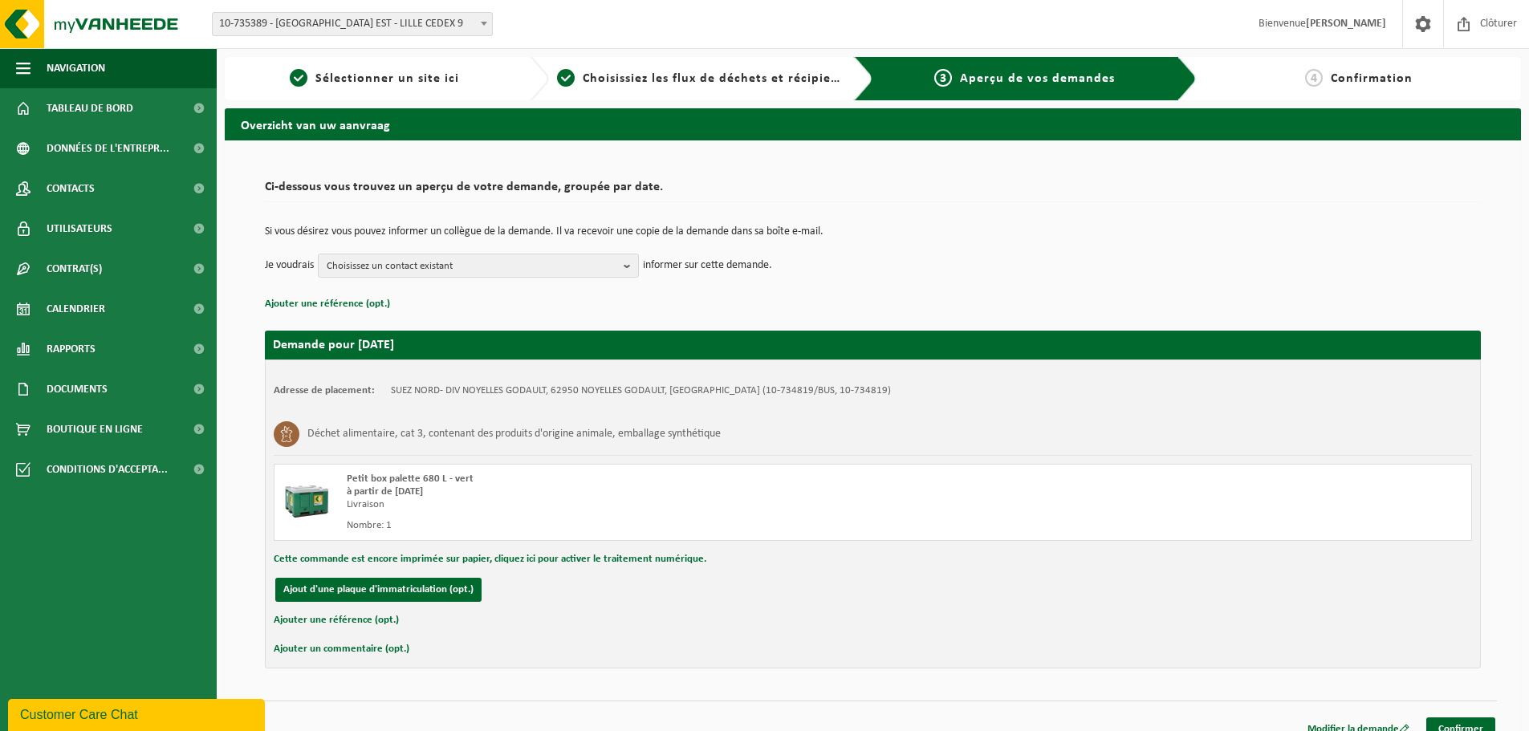
click at [1468, 716] on div "Modifier la demande Confirmer" at bounding box center [873, 709] width 1248 height 17
click at [1465, 719] on link "Confirmer" at bounding box center [1461, 729] width 69 height 23
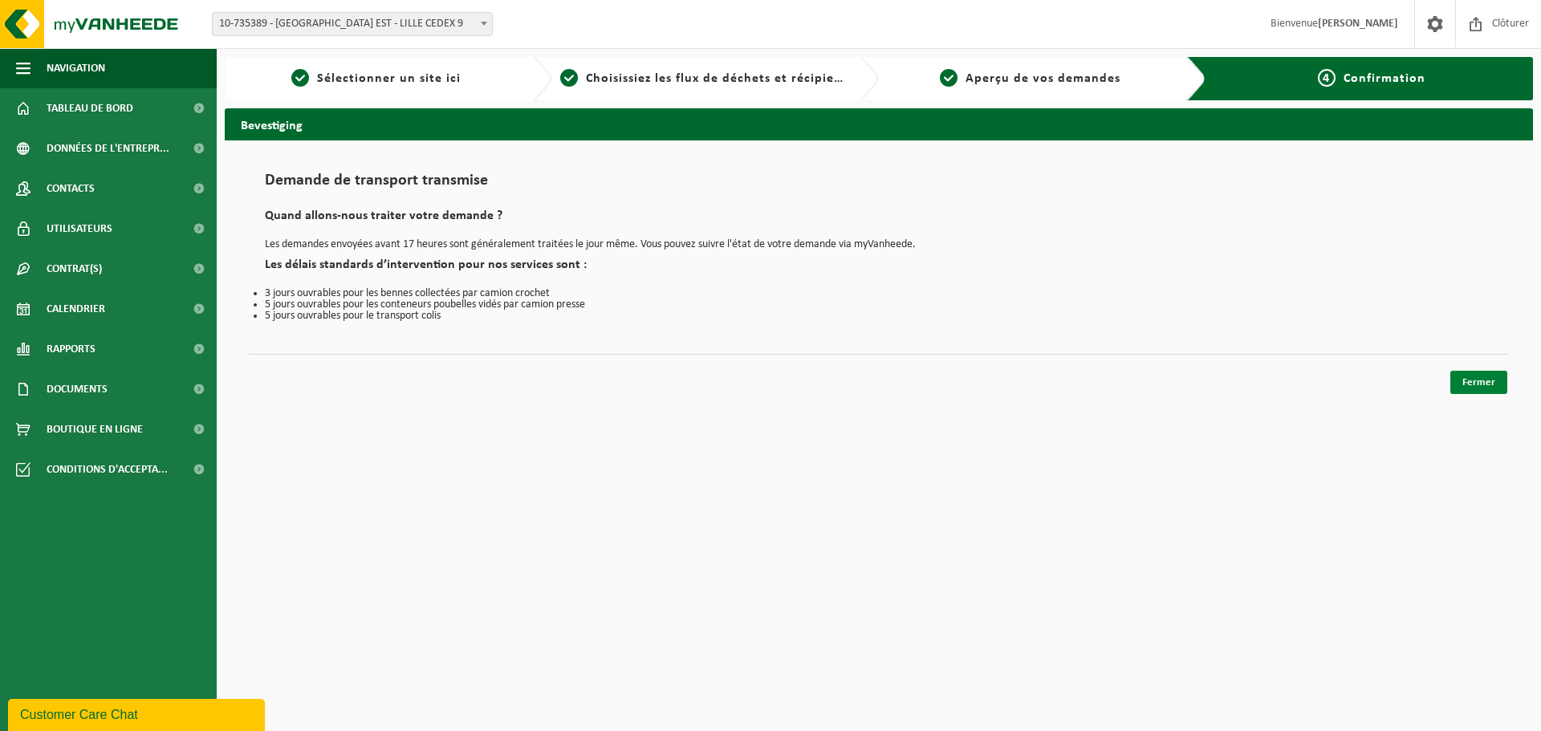
click at [1484, 377] on link "Fermer" at bounding box center [1479, 382] width 57 height 23
